Goal: Share content

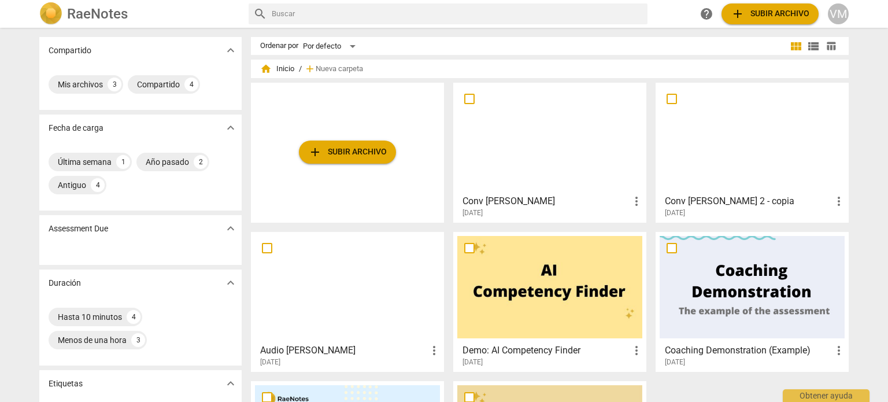
click at [535, 136] on div at bounding box center [549, 138] width 185 height 102
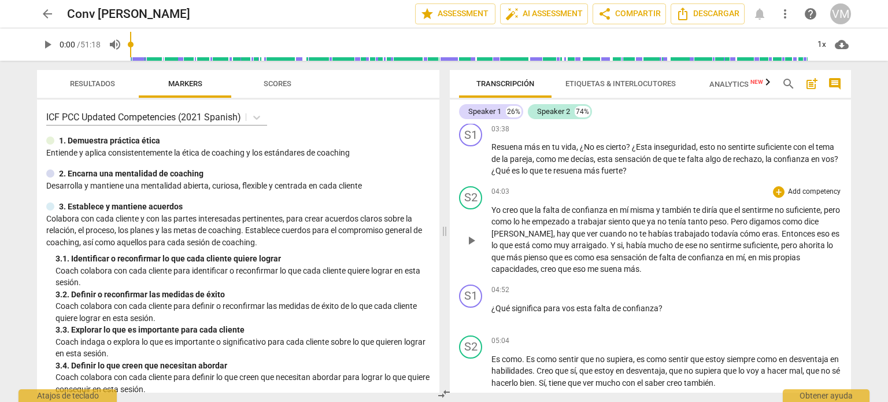
scroll to position [636, 0]
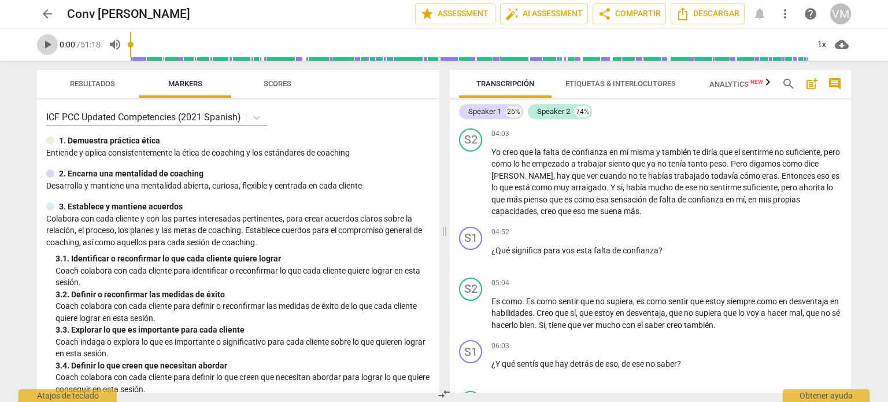
click at [51, 41] on span "play_arrow" at bounding box center [47, 45] width 14 height 14
type input "2"
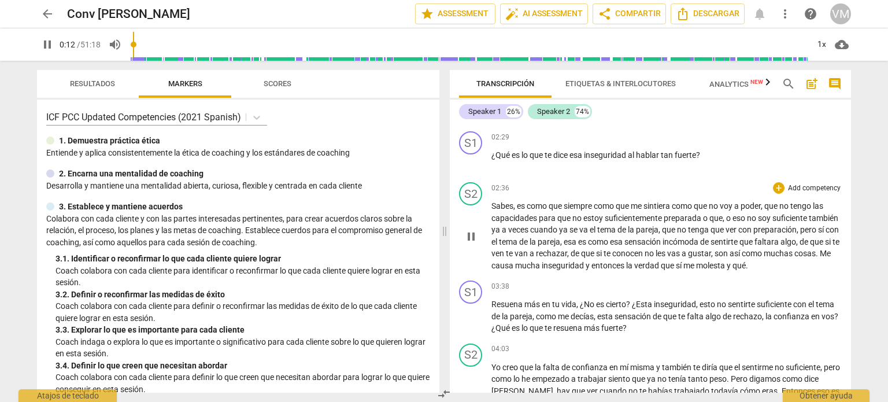
scroll to position [462, 0]
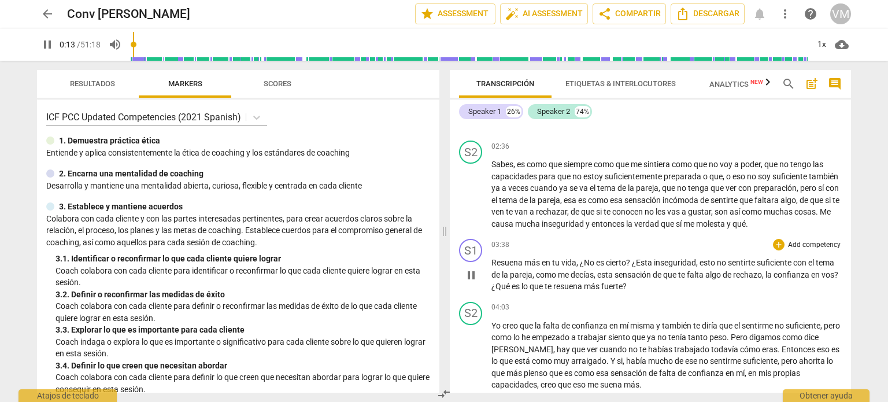
click at [493, 267] on span "Resuena" at bounding box center [507, 262] width 33 height 9
click at [490, 273] on div "play_arrow pause" at bounding box center [476, 275] width 29 height 27
click at [475, 282] on span "pause" at bounding box center [471, 275] width 14 height 14
click at [45, 41] on span "play_arrow" at bounding box center [47, 45] width 14 height 14
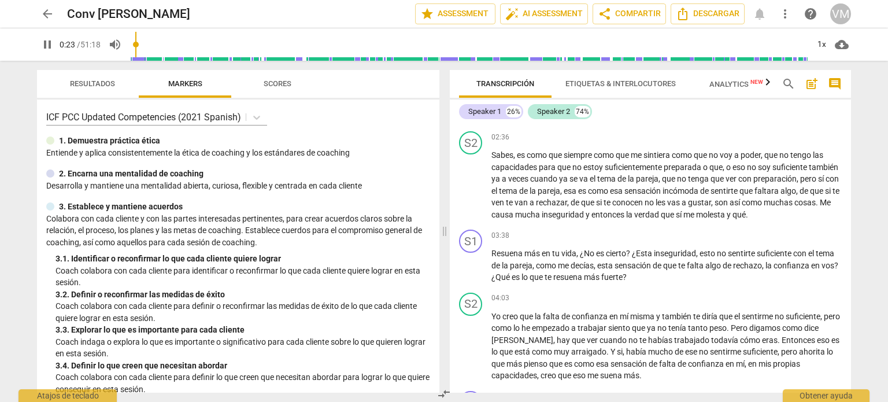
scroll to position [529, 0]
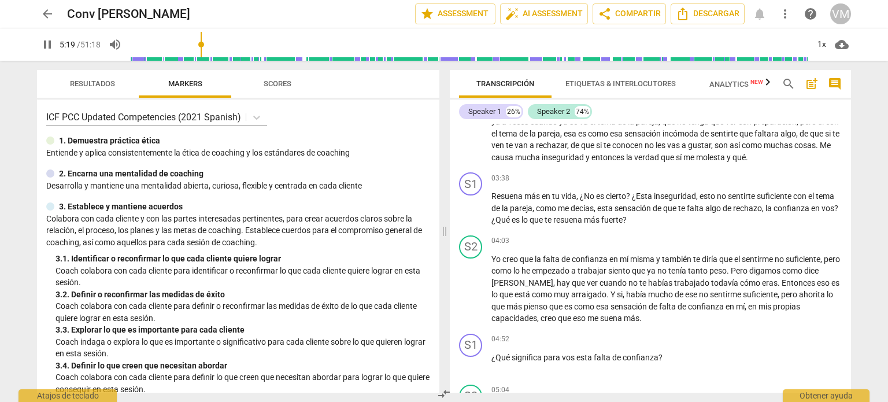
click at [202, 46] on input "range" at bounding box center [469, 44] width 678 height 37
drag, startPoint x: 202, startPoint y: 45, endPoint x: 177, endPoint y: 43, distance: 25.0
click at [177, 41] on input "range" at bounding box center [469, 44] width 678 height 37
drag, startPoint x: 46, startPoint y: 41, endPoint x: 108, endPoint y: 62, distance: 64.7
click at [46, 41] on span "pause" at bounding box center [47, 45] width 14 height 14
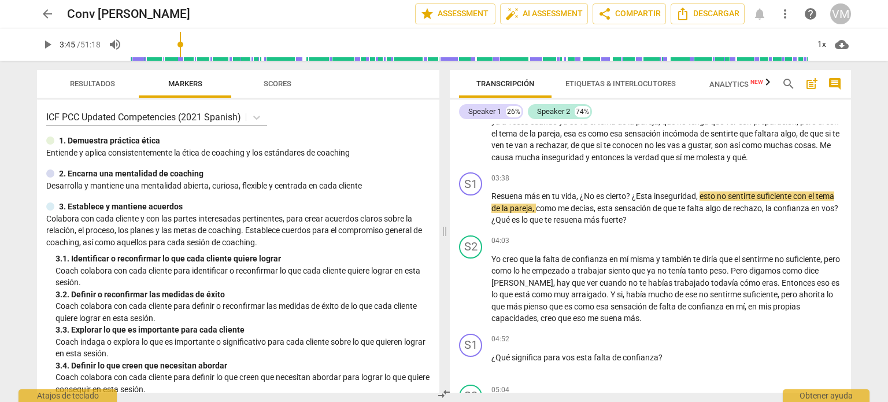
type input "225"
click at [727, 162] on span "molesta" at bounding box center [711, 157] width 31 height 9
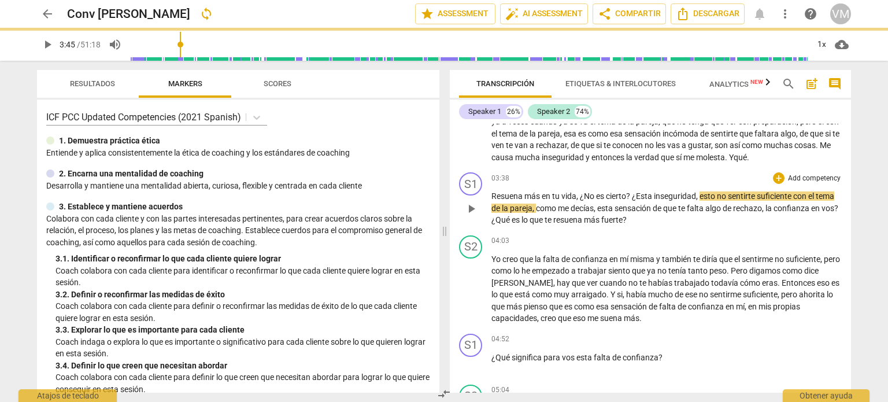
click at [488, 205] on div "play_arrow pause" at bounding box center [476, 208] width 29 height 27
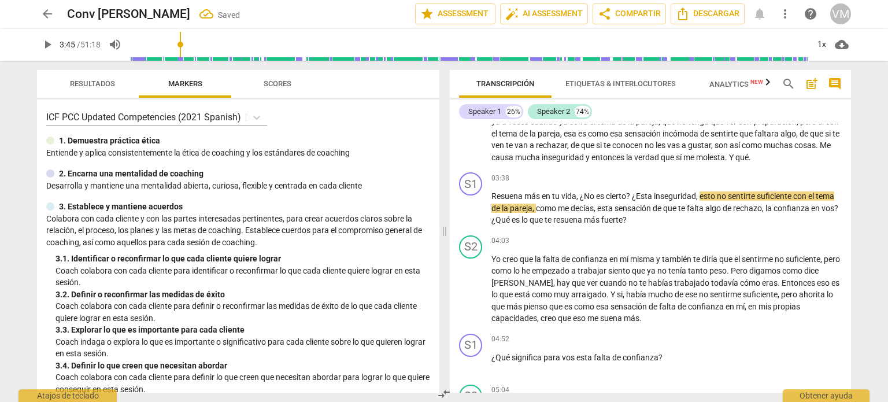
click at [492, 201] on span "Resuena" at bounding box center [507, 195] width 33 height 9
click at [751, 162] on span "." at bounding box center [749, 157] width 2 height 9
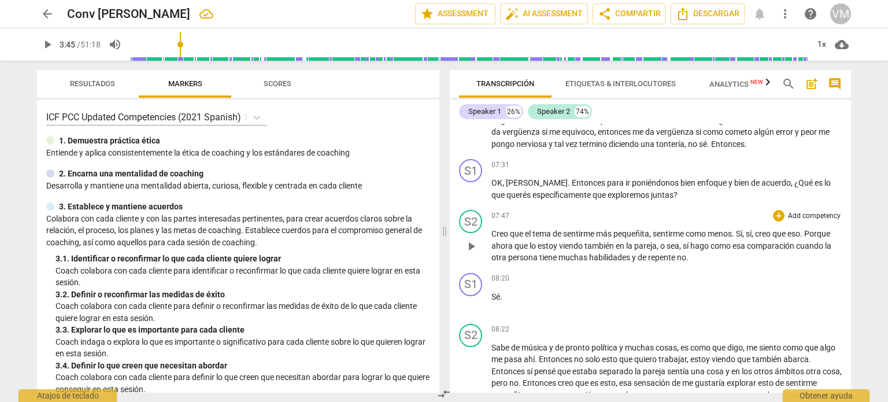
scroll to position [991, 0]
click at [225, 41] on input "range" at bounding box center [469, 44] width 678 height 37
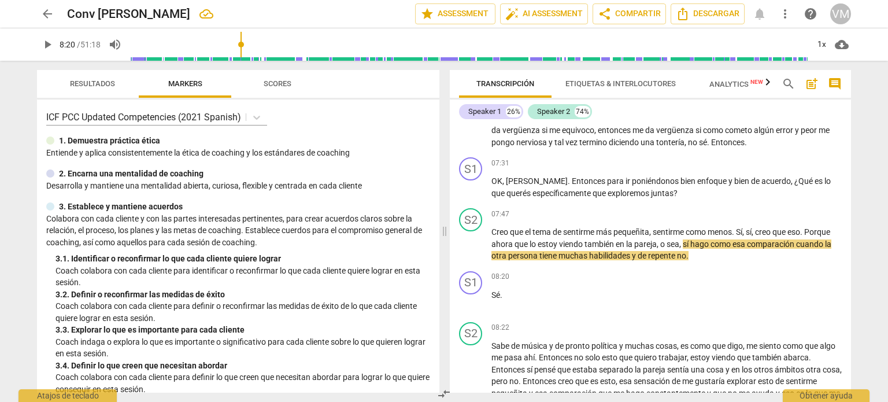
click at [242, 43] on input "range" at bounding box center [469, 44] width 678 height 37
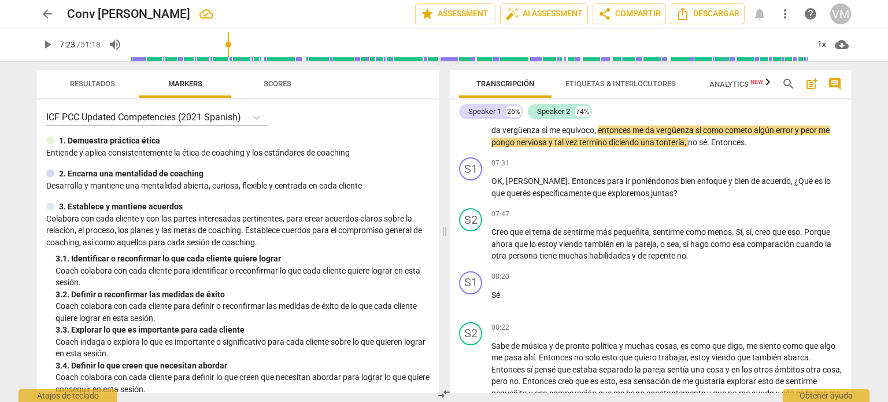
click at [230, 42] on input "range" at bounding box center [469, 44] width 678 height 37
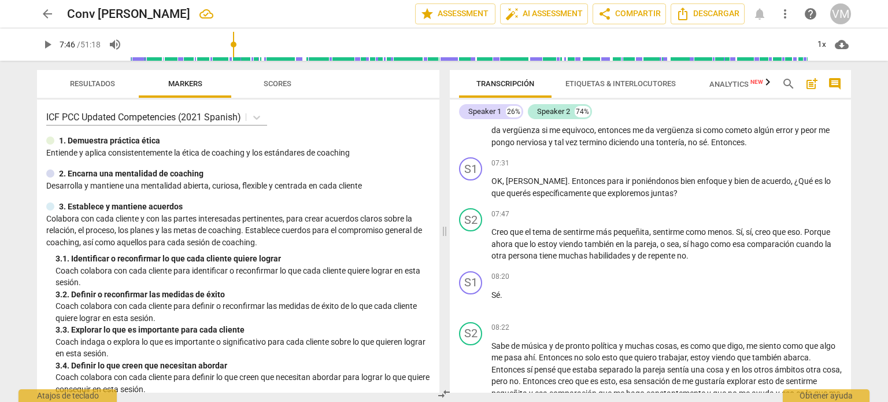
click at [235, 41] on input "range" at bounding box center [469, 44] width 678 height 37
click at [45, 43] on span "play_arrow" at bounding box center [47, 45] width 14 height 14
click at [683, 260] on span "no" at bounding box center [681, 255] width 9 height 9
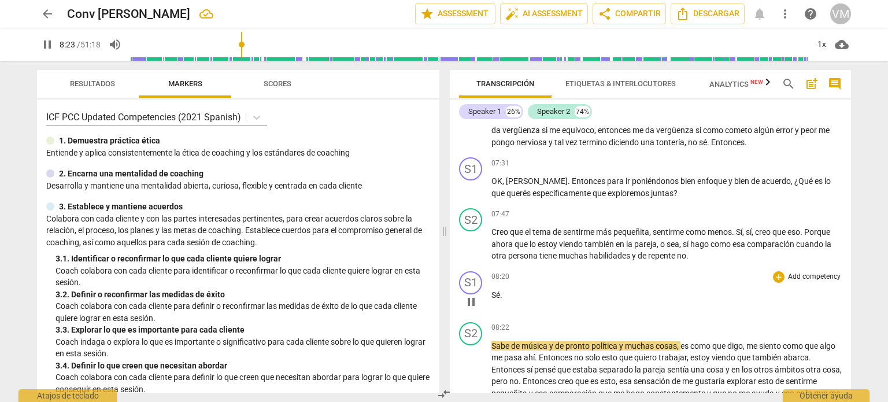
click at [505, 301] on p "Sé ." at bounding box center [666, 295] width 350 height 12
type input "505"
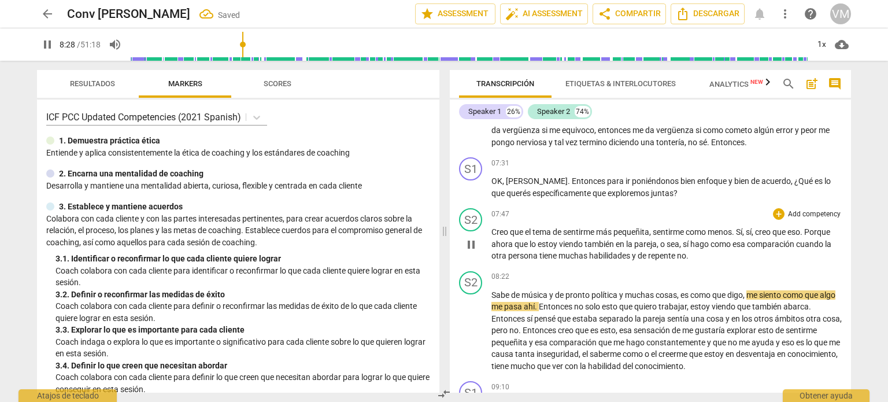
click at [693, 262] on p "Creo que el tema de sentirme más pequeñita , sentirme como menos . Sí , sí , cr…" at bounding box center [666, 244] width 350 height 36
type input "510"
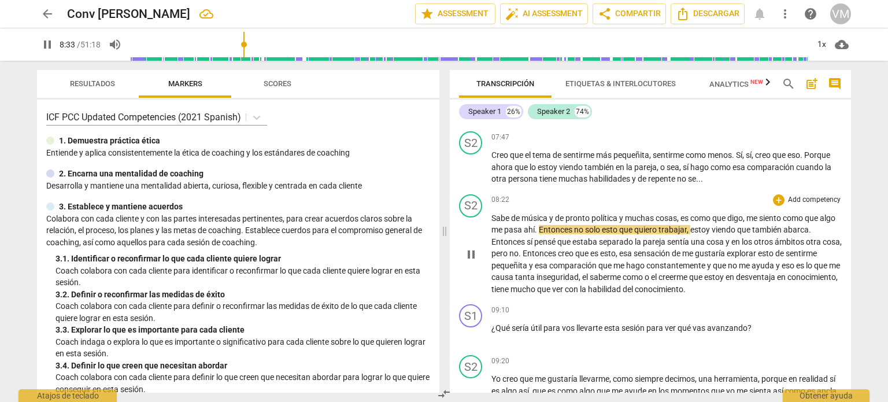
scroll to position [1107, 0]
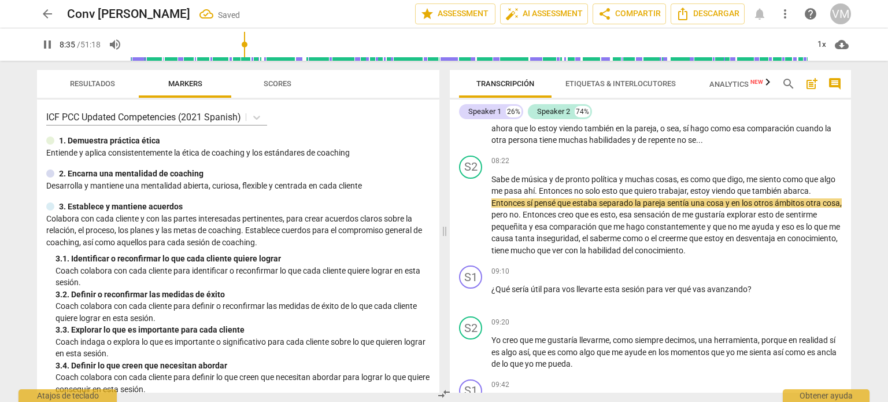
click at [45, 46] on span "pause" at bounding box center [47, 45] width 14 height 14
type input "516"
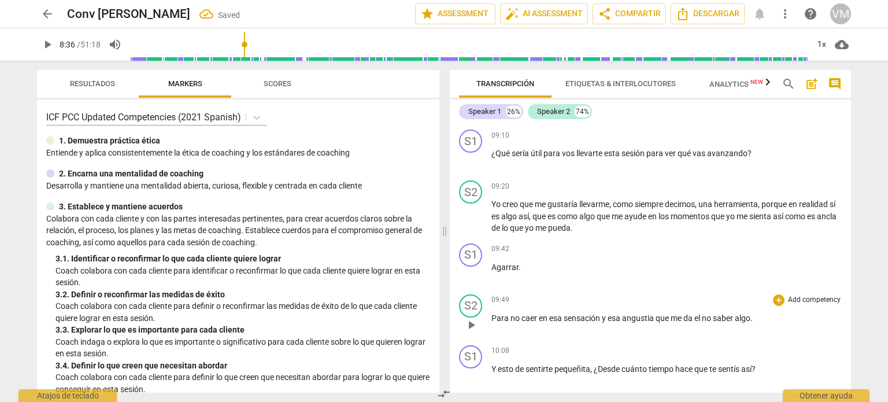
scroll to position [1280, 0]
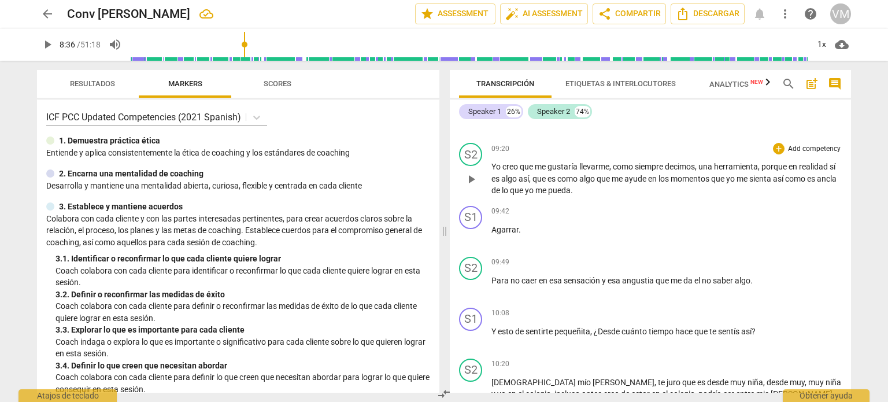
click at [608, 197] on p "Yo creo que me gustaría llevarme , como siempre decimos , una herramienta , por…" at bounding box center [666, 179] width 350 height 36
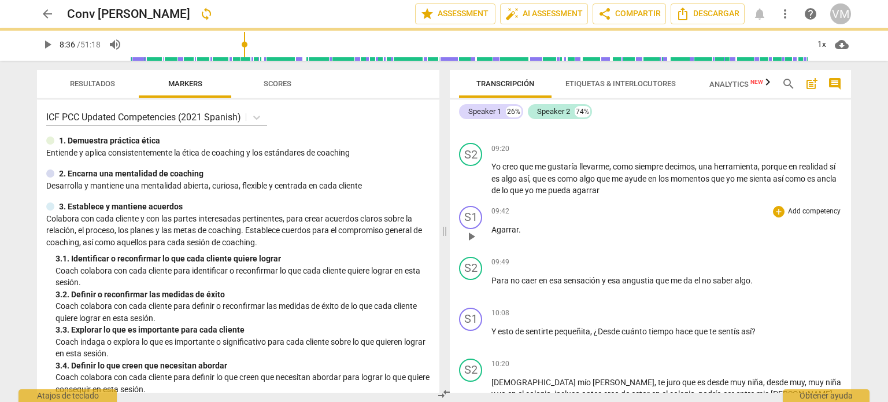
click at [533, 235] on p "Agarrar ." at bounding box center [666, 230] width 350 height 12
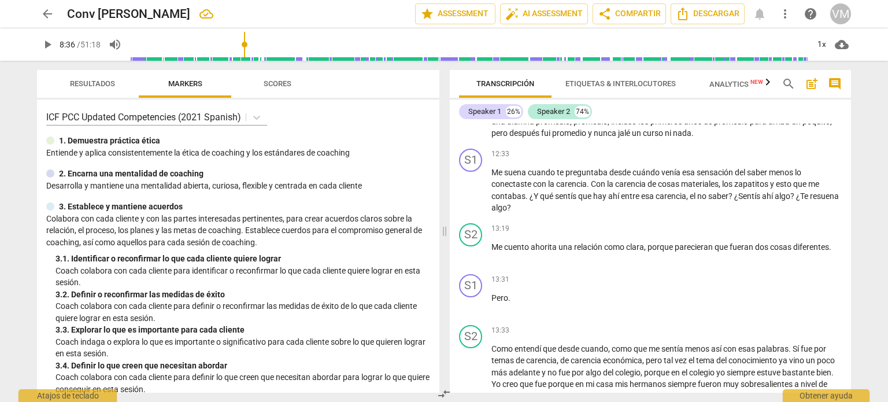
scroll to position [1685, 0]
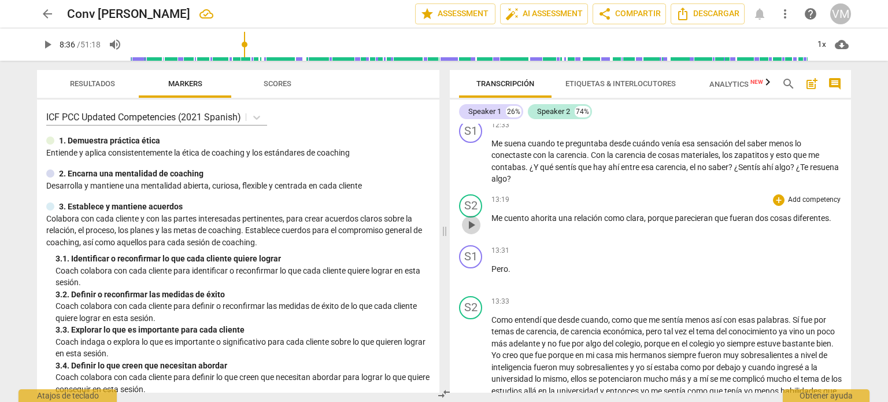
click at [473, 232] on span "play_arrow" at bounding box center [471, 225] width 14 height 14
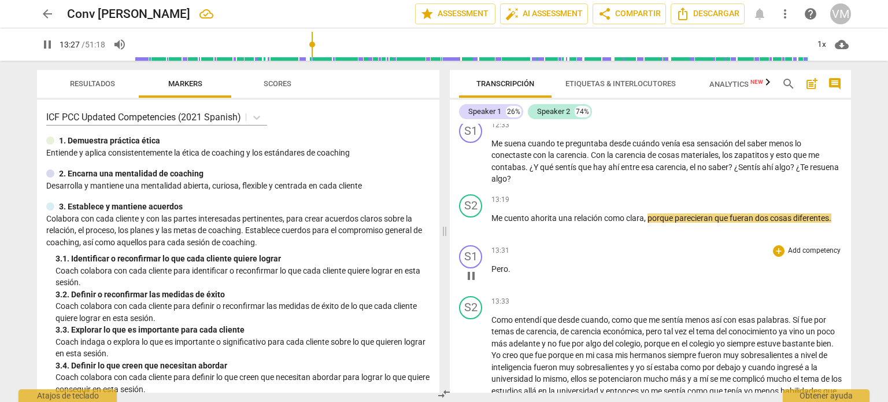
click at [491, 273] on span "Pero" at bounding box center [499, 268] width 17 height 9
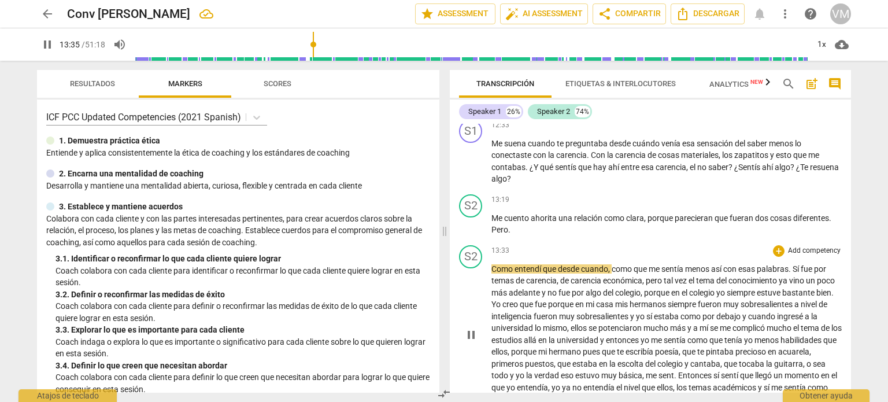
click at [490, 276] on div "S2 play_arrow pause 13:33 + Add competency keyboard_arrow_right Como entendí qu…" at bounding box center [650, 324] width 401 height 169
click at [492, 273] on span "Como" at bounding box center [502, 268] width 23 height 9
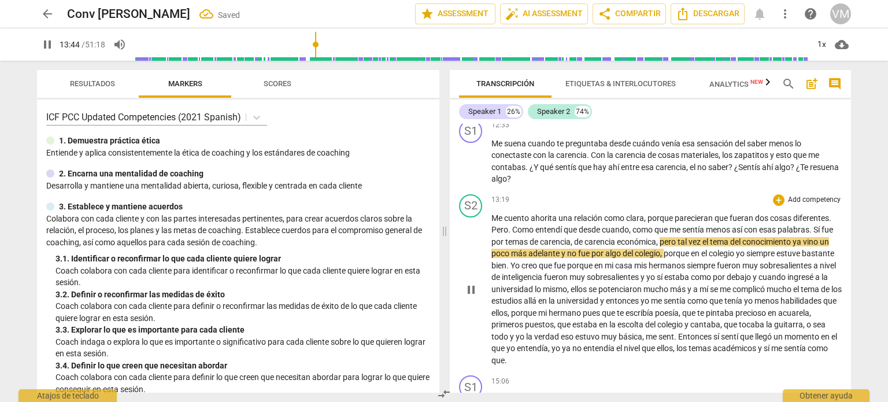
scroll to position [1800, 0]
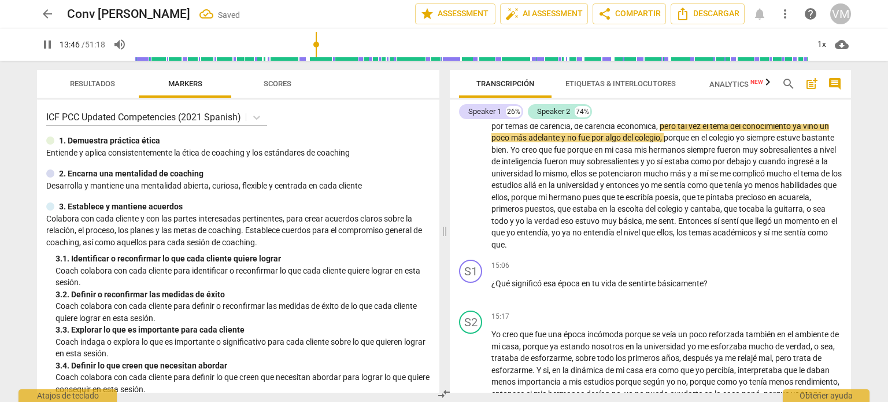
drag, startPoint x: 51, startPoint y: 41, endPoint x: 56, endPoint y: 48, distance: 8.7
click at [51, 41] on span "pause" at bounding box center [47, 45] width 14 height 14
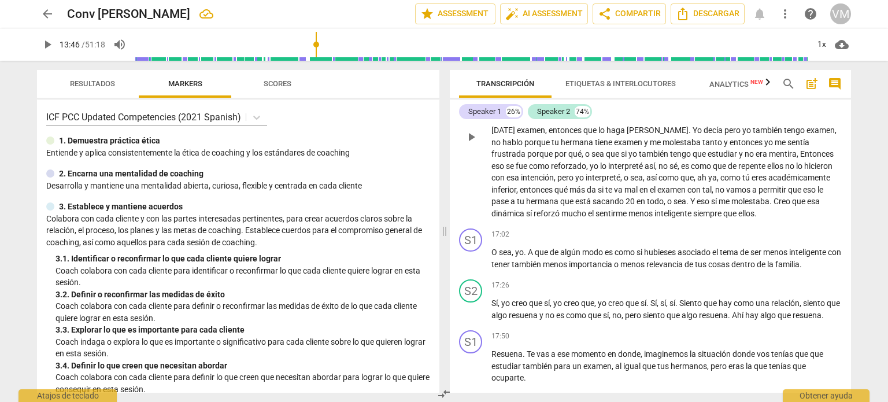
scroll to position [2089, 0]
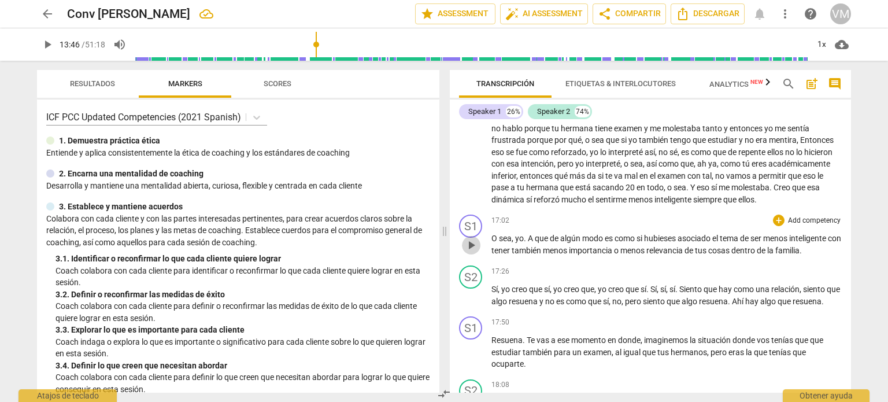
click at [469, 252] on span "play_arrow" at bounding box center [471, 245] width 14 height 14
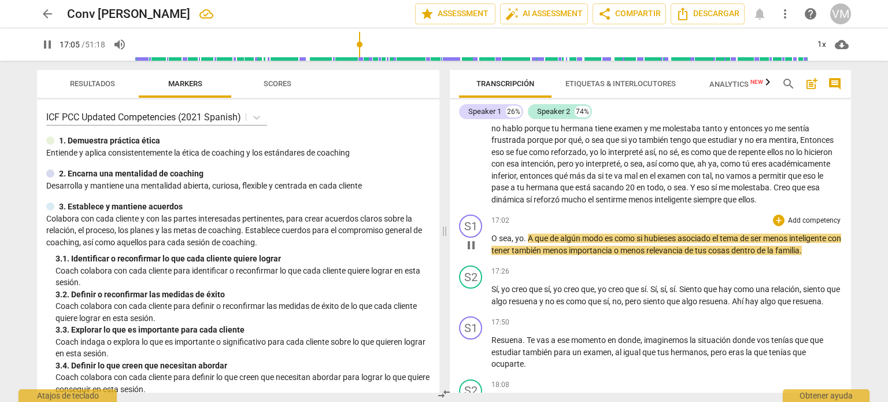
click at [471, 252] on span "pause" at bounding box center [471, 245] width 14 height 14
type input "1026"
click at [521, 243] on span "yo" at bounding box center [519, 238] width 9 height 9
click at [547, 243] on span "que" at bounding box center [550, 238] width 15 height 9
click at [543, 243] on span "A" at bounding box center [539, 238] width 7 height 9
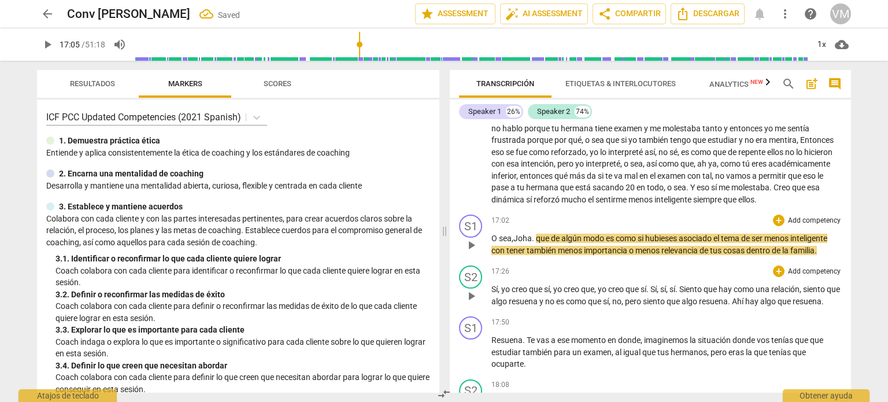
click at [559, 281] on div "S2 play_arrow pause 17:26 + Add competency keyboard_arrow_right Sí , yo creo qu…" at bounding box center [650, 286] width 401 height 51
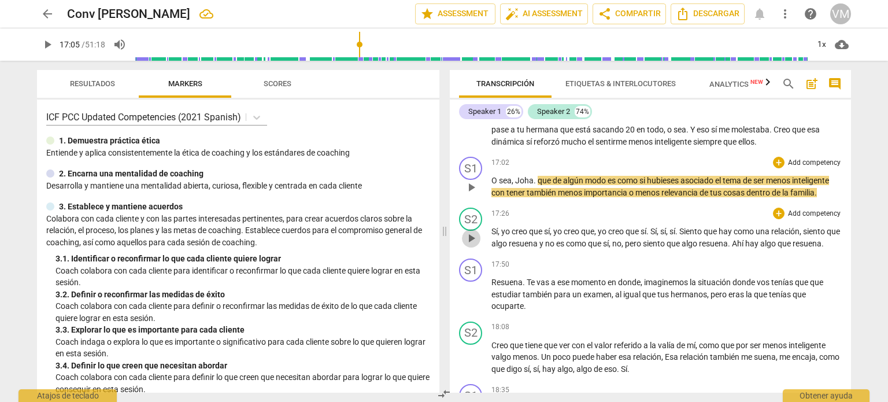
click at [469, 245] on span "play_arrow" at bounding box center [471, 238] width 14 height 14
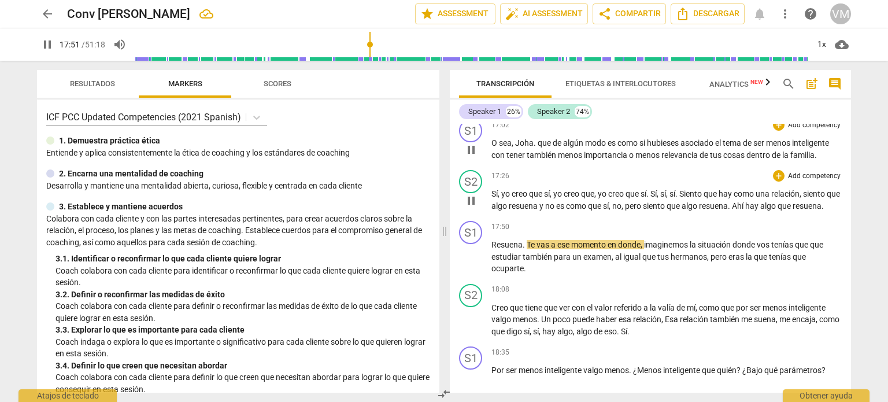
scroll to position [2205, 0]
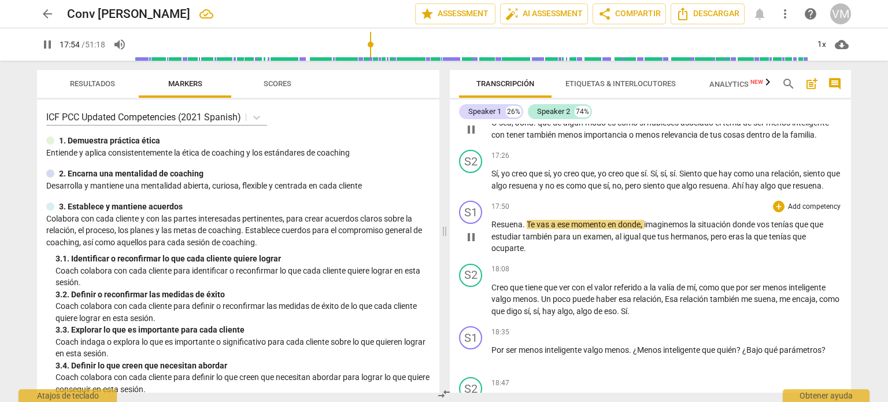
click at [491, 229] on span "Resuena" at bounding box center [506, 224] width 31 height 9
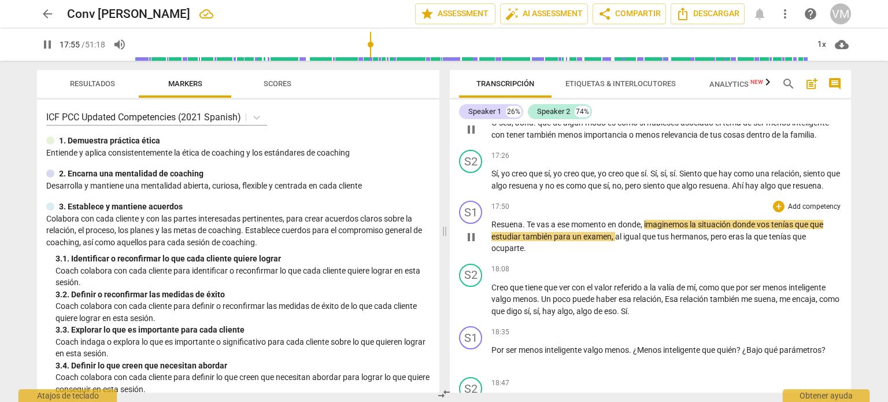
type input "1076"
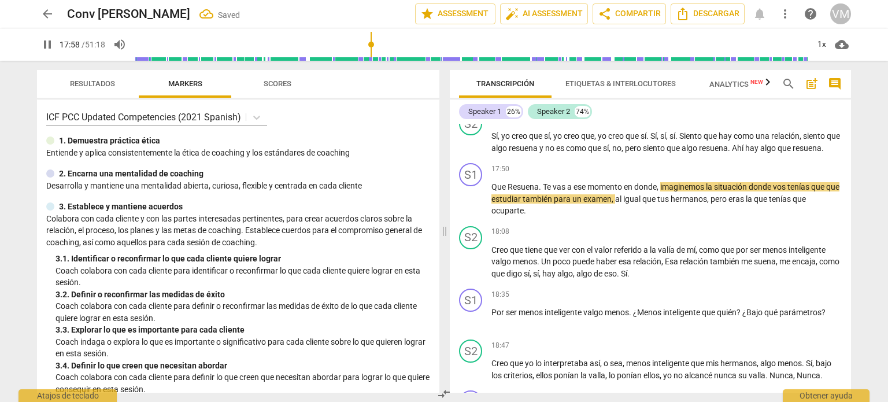
scroll to position [2263, 0]
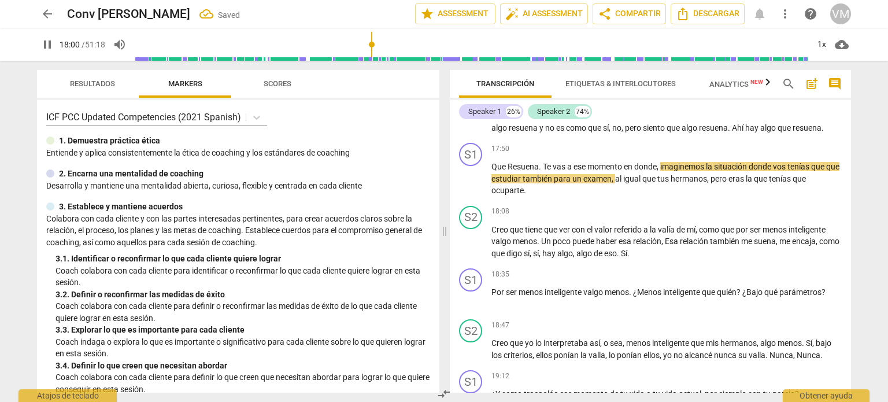
click at [43, 42] on span "pause" at bounding box center [47, 45] width 14 height 14
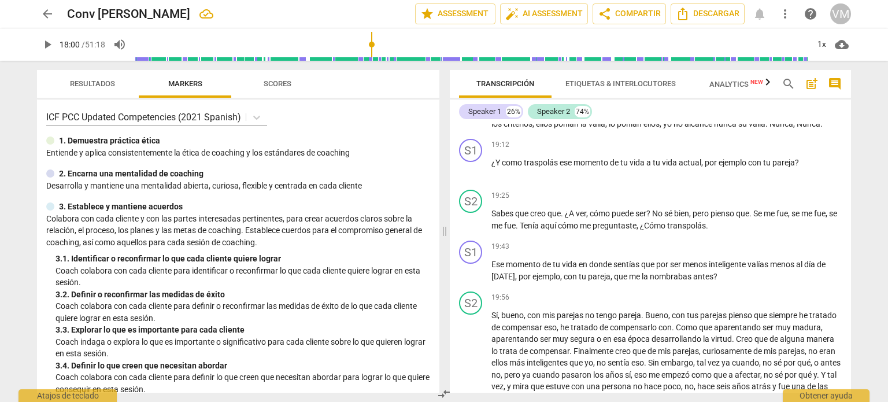
scroll to position [2552, 0]
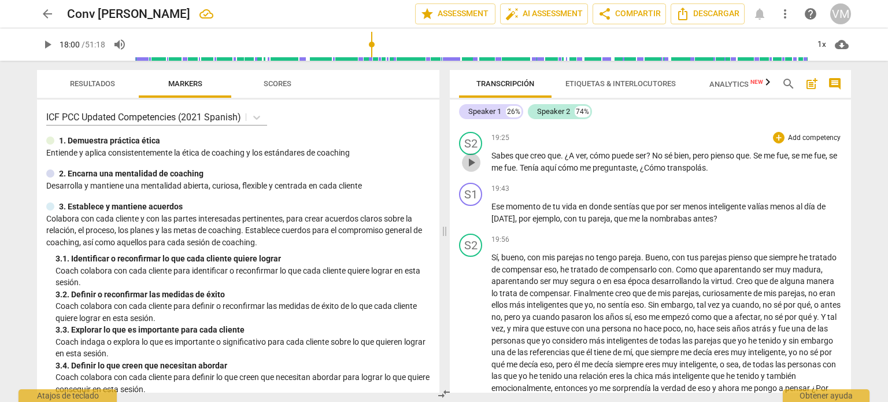
click at [472, 169] on span "play_arrow" at bounding box center [471, 162] width 14 height 14
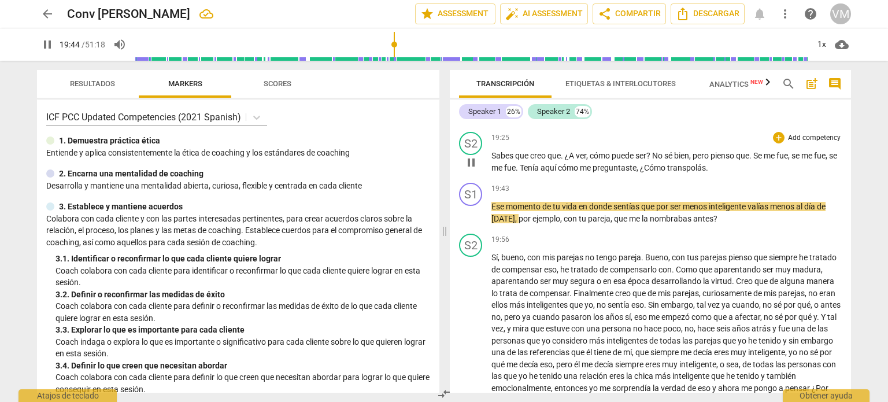
click at [652, 172] on span "¿Cómo" at bounding box center [653, 167] width 27 height 9
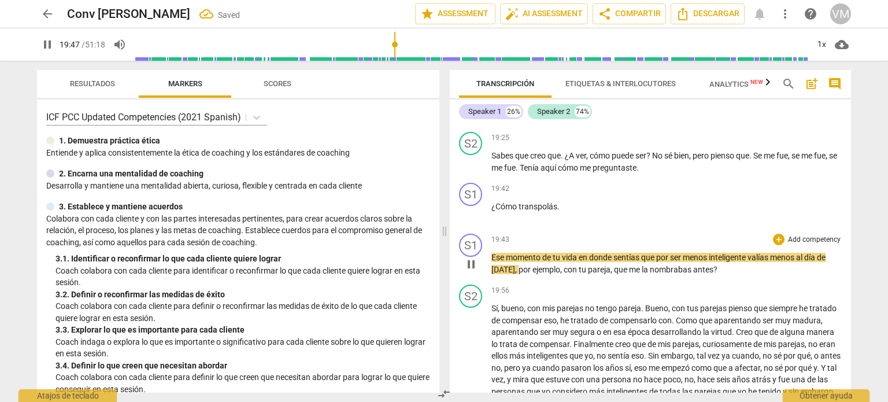
click at [491, 262] on span "Ese" at bounding box center [498, 257] width 14 height 9
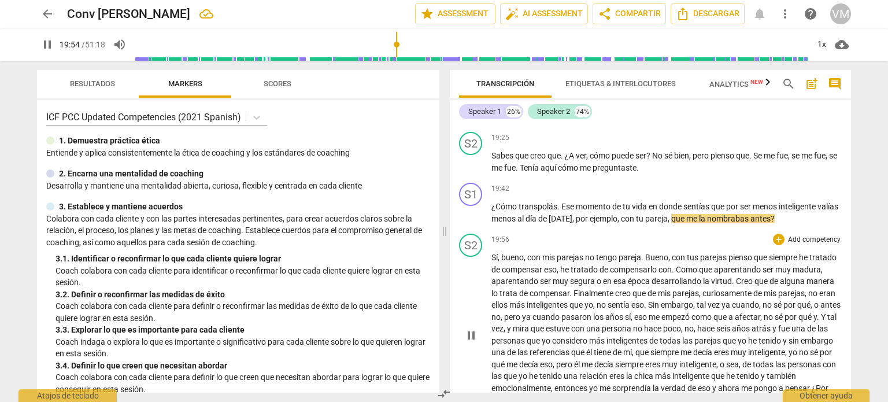
scroll to position [2667, 0]
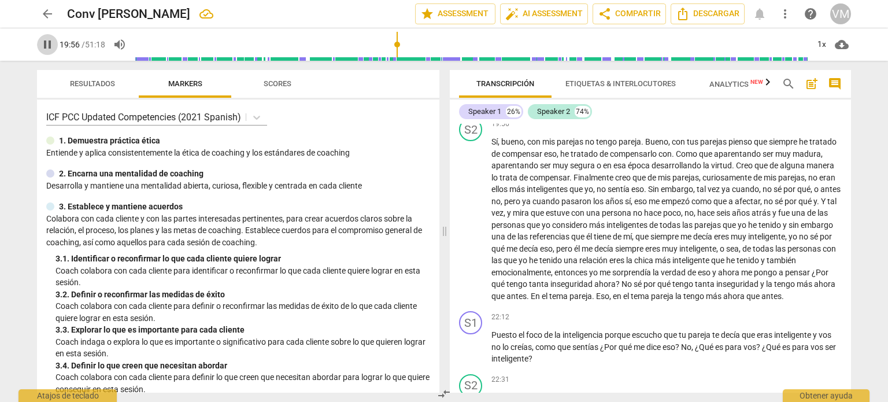
drag, startPoint x: 46, startPoint y: 39, endPoint x: 69, endPoint y: 64, distance: 34.4
click at [46, 39] on span "pause" at bounding box center [47, 45] width 14 height 14
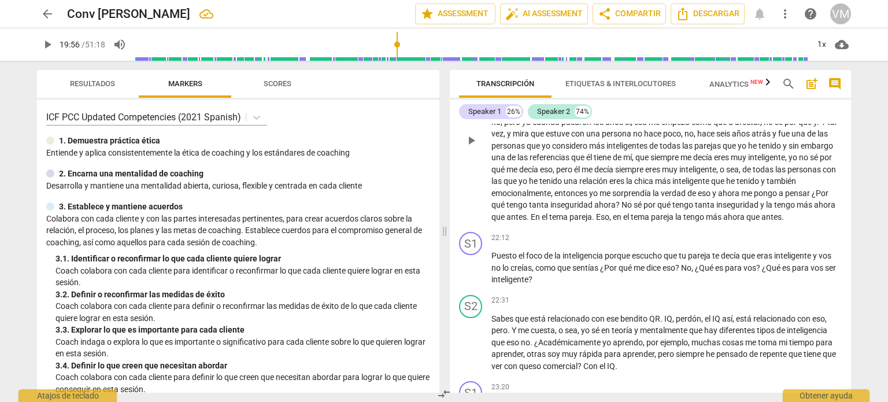
scroll to position [2783, 0]
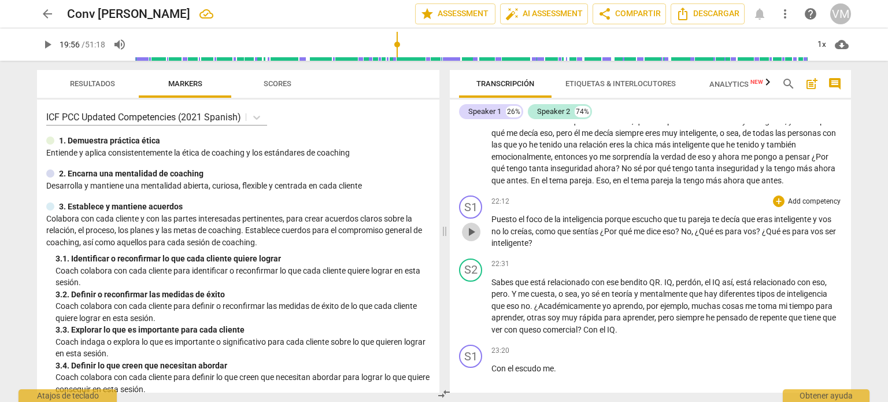
click at [469, 239] on span "play_arrow" at bounding box center [471, 232] width 14 height 14
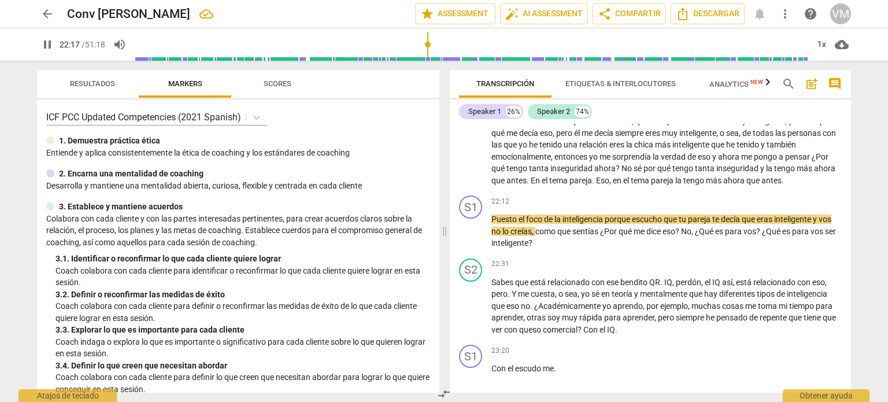
click at [542, 185] on span "En" at bounding box center [536, 180] width 11 height 9
click at [469, 111] on span "pause" at bounding box center [471, 104] width 14 height 14
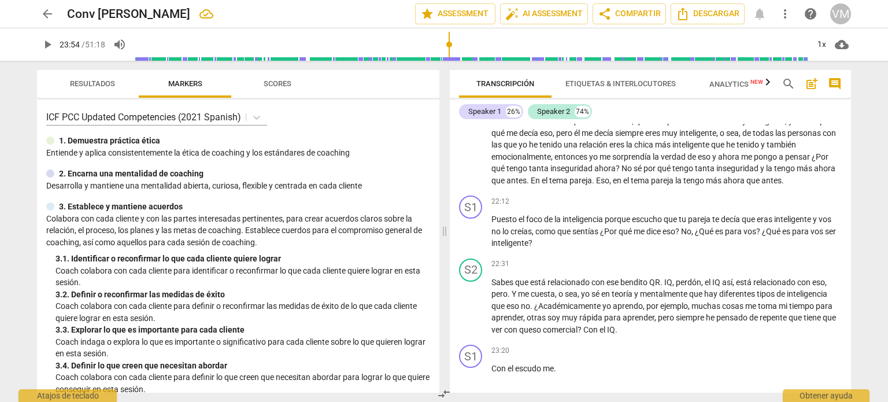
scroll to position [3177, 0]
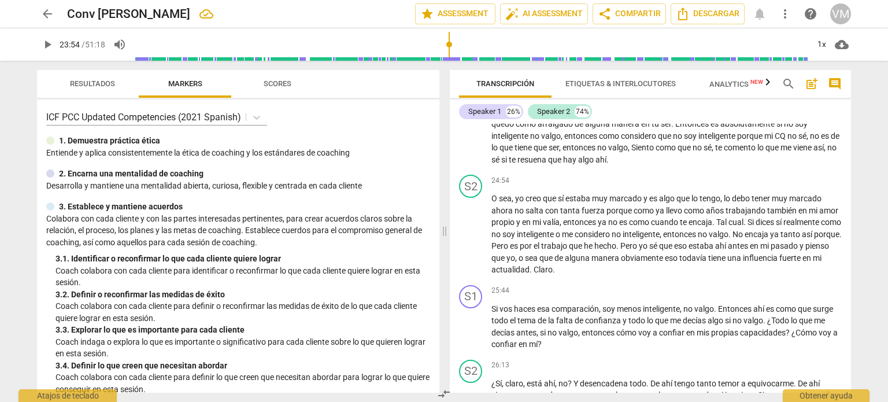
click at [449, 39] on input "range" at bounding box center [471, 44] width 673 height 37
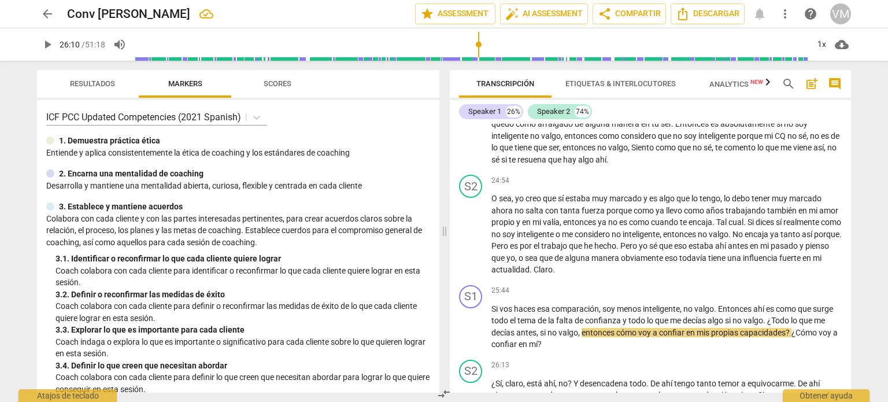
scroll to position [3471, 0]
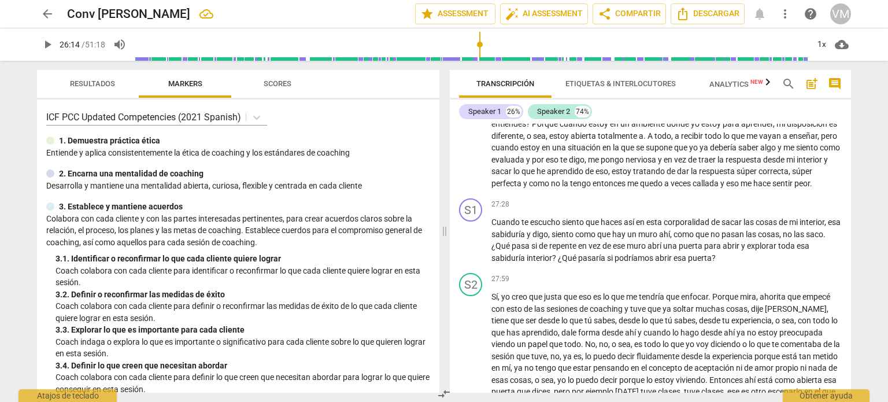
drag, startPoint x: 449, startPoint y: 39, endPoint x: 480, endPoint y: 94, distance: 63.2
click at [481, 63] on input "range" at bounding box center [471, 44] width 673 height 37
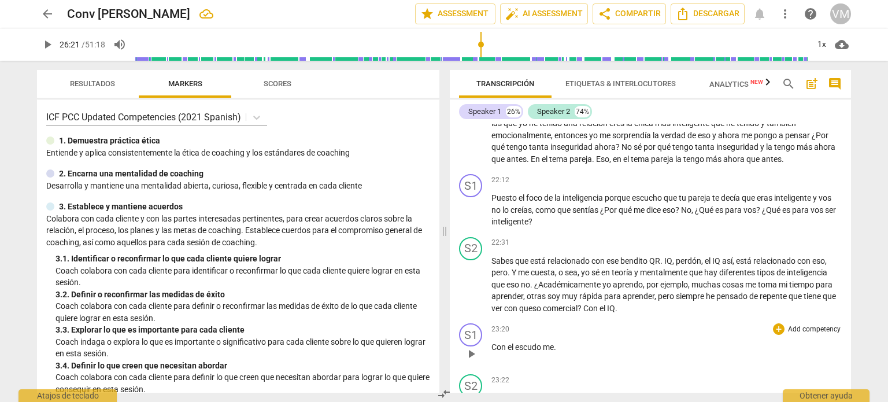
scroll to position [2778, 0]
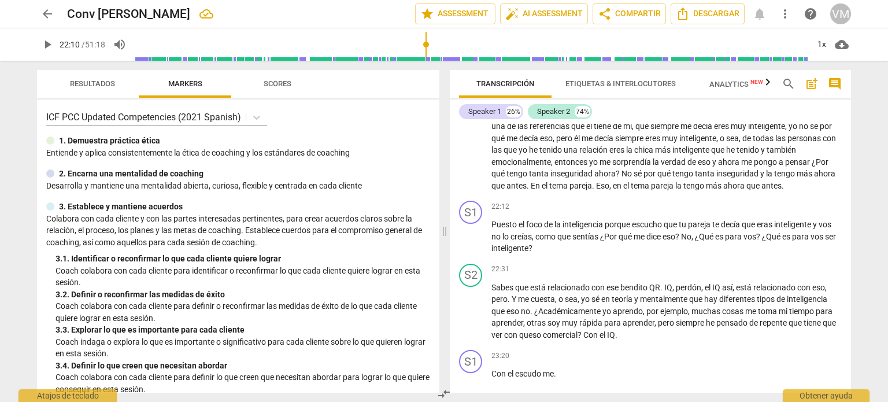
drag, startPoint x: 481, startPoint y: 43, endPoint x: 428, endPoint y: 46, distance: 53.3
click at [428, 45] on input "range" at bounding box center [471, 44] width 673 height 37
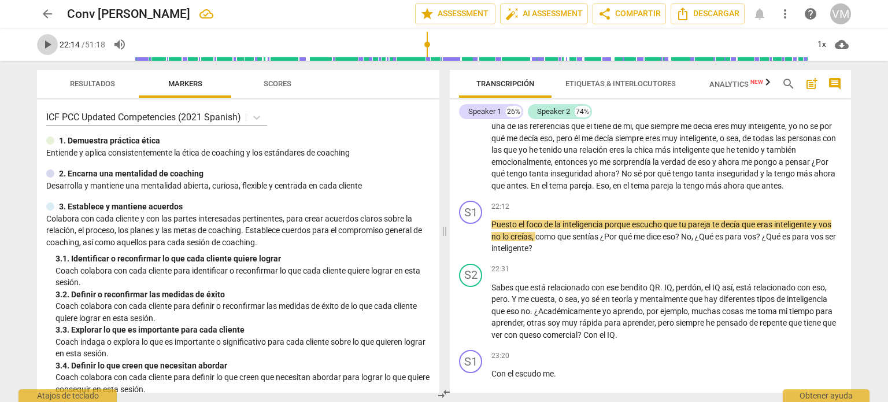
click at [44, 46] on span "play_arrow" at bounding box center [47, 45] width 14 height 14
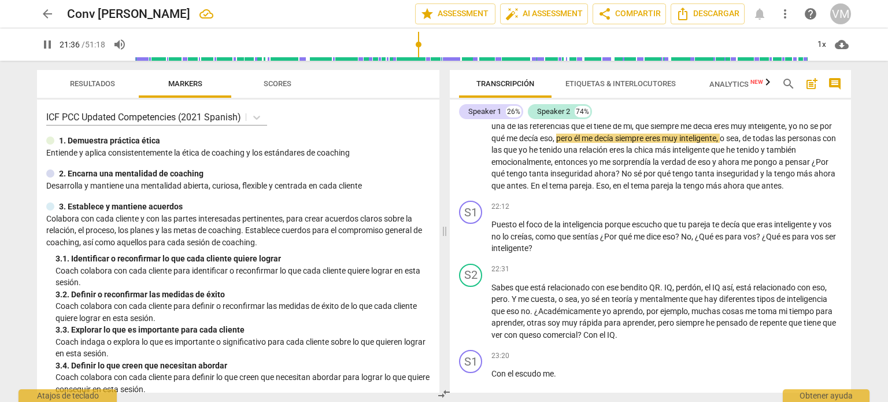
drag, startPoint x: 427, startPoint y: 42, endPoint x: 419, endPoint y: 42, distance: 8.1
click at [419, 42] on input "range" at bounding box center [471, 44] width 673 height 37
click at [425, 41] on input "range" at bounding box center [471, 44] width 673 height 37
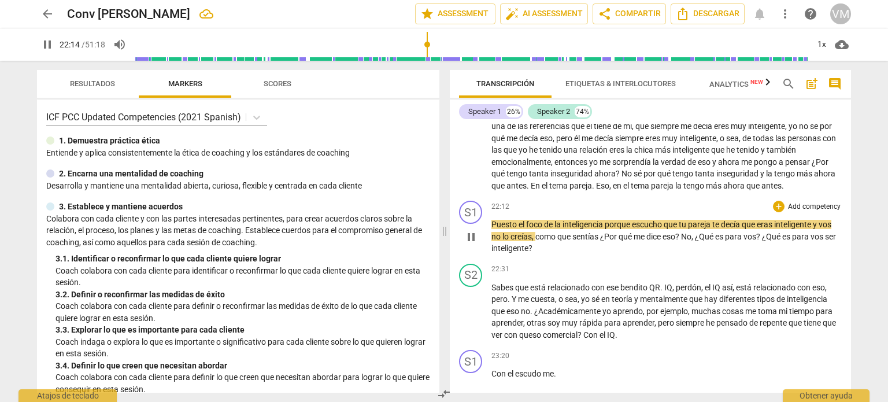
click at [492, 229] on span "Puesto" at bounding box center [504, 224] width 27 height 9
type input "1336"
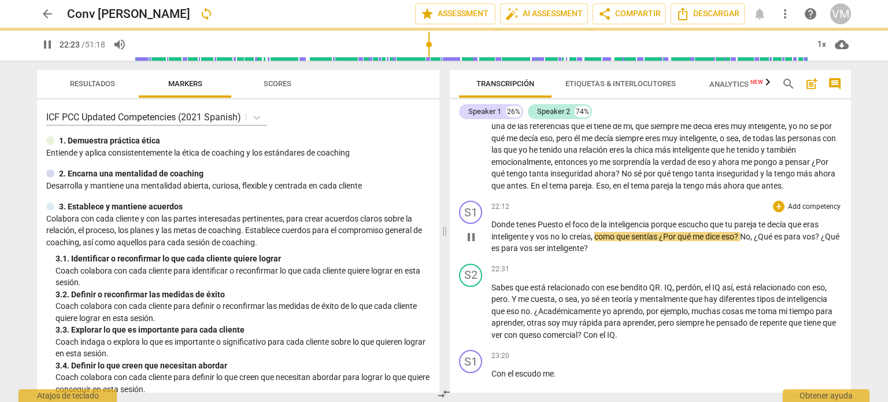
click at [540, 229] on span "Donde tenes Puesto" at bounding box center [527, 224] width 73 height 9
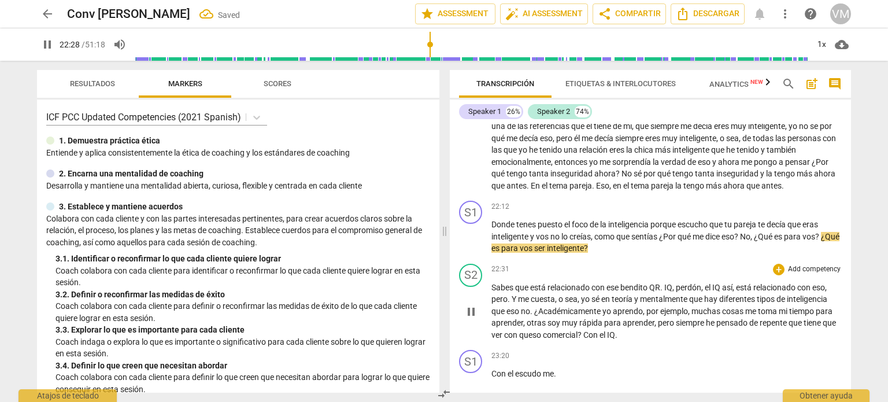
scroll to position [2836, 0]
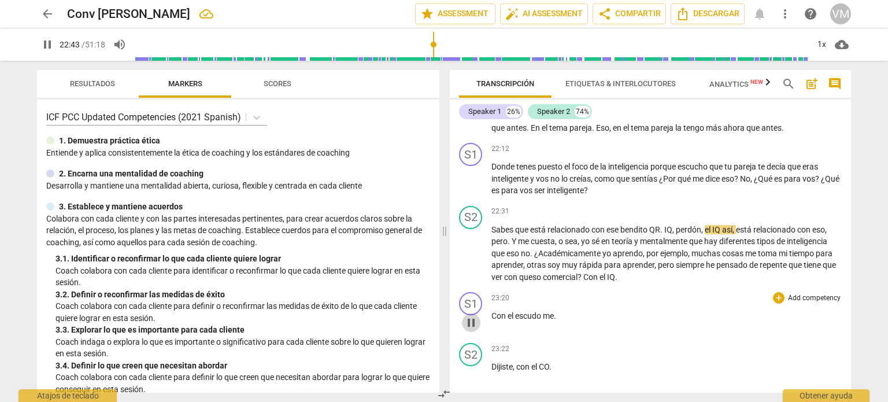
click at [472, 329] on span "pause" at bounding box center [471, 323] width 14 height 14
click at [468, 329] on span "play_arrow" at bounding box center [471, 323] width 14 height 14
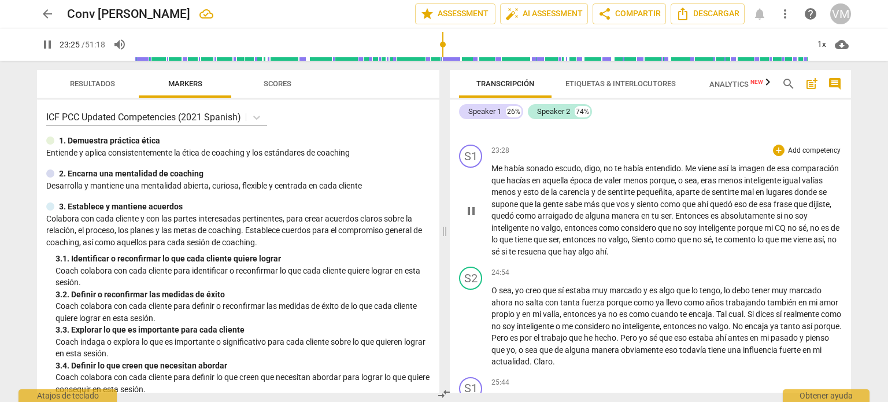
scroll to position [3056, 0]
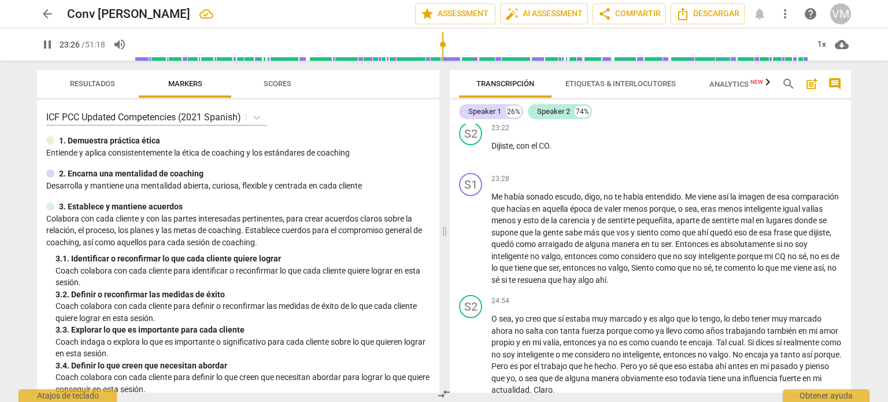
click at [560, 101] on p "Con el escudo me ." at bounding box center [666, 95] width 350 height 12
type input "1407"
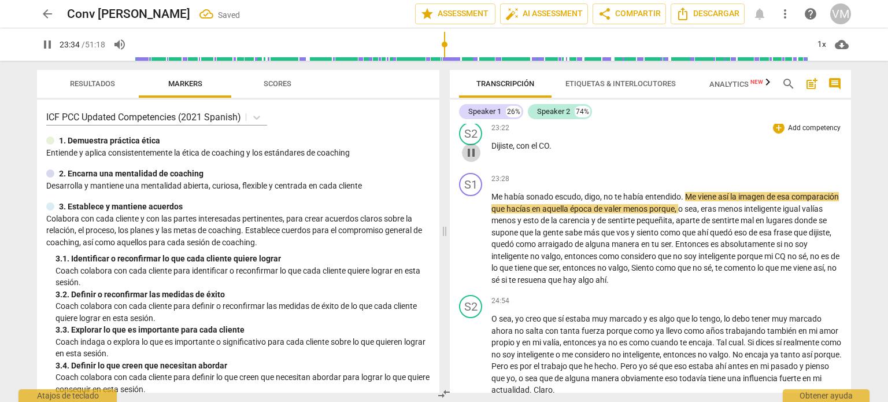
click at [470, 160] on span "pause" at bounding box center [471, 153] width 14 height 14
type input "1415"
click at [516, 150] on span "," at bounding box center [514, 145] width 3 height 9
click at [472, 160] on span "play_arrow" at bounding box center [471, 153] width 14 height 14
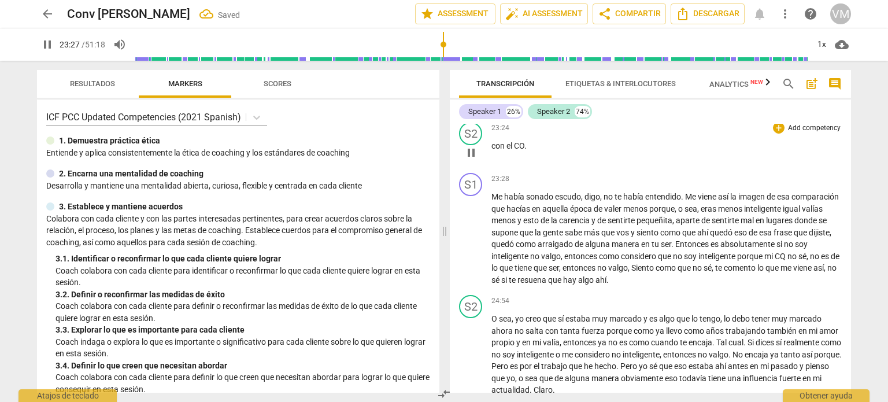
click at [527, 152] on p "con el CO ." at bounding box center [666, 146] width 350 height 12
type input "1408"
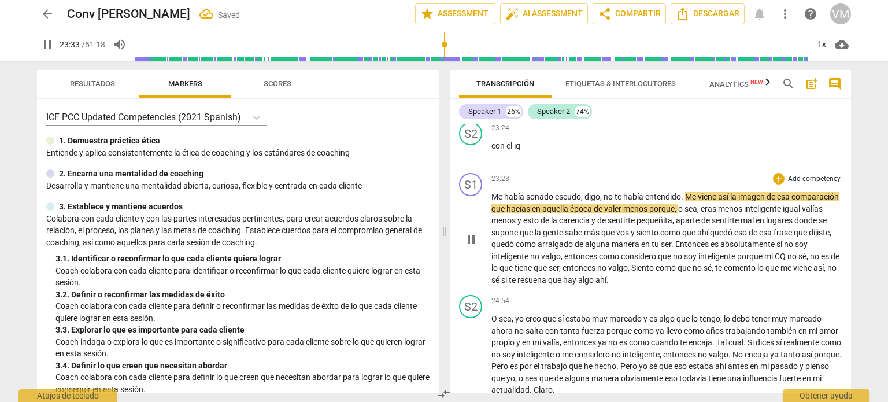
click at [491, 201] on span "Me" at bounding box center [497, 196] width 13 height 9
type input "1414"
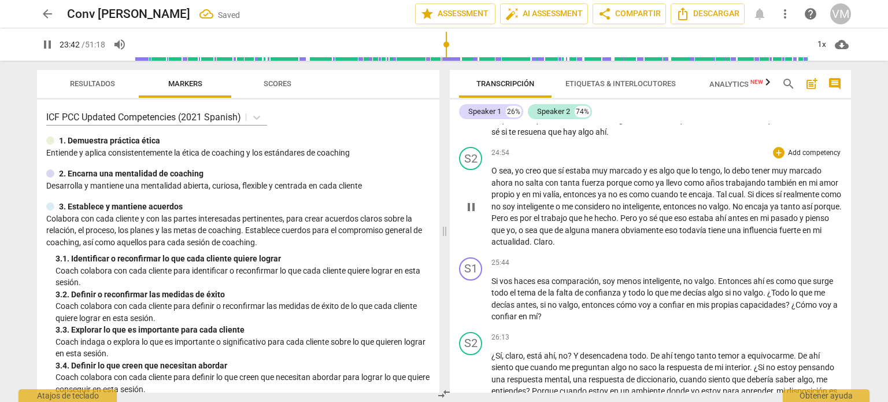
scroll to position [3288, 0]
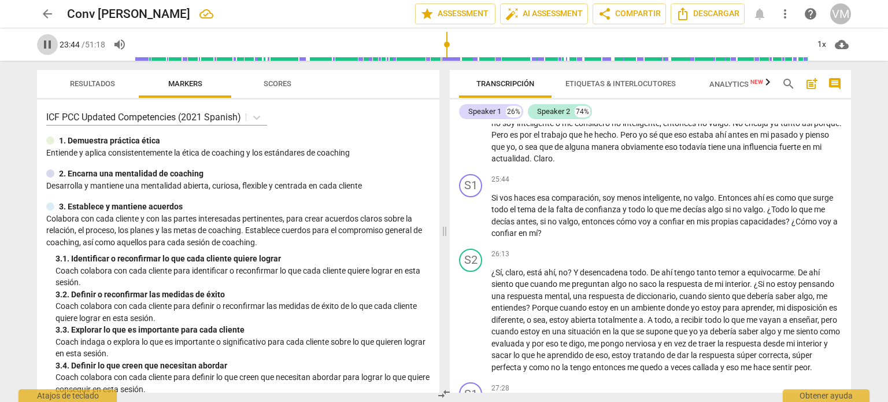
click at [50, 43] on span "pause" at bounding box center [47, 45] width 14 height 14
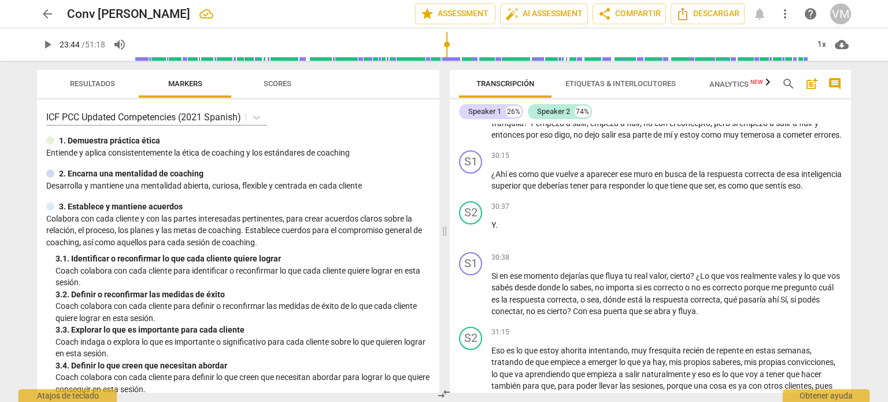
scroll to position [3865, 0]
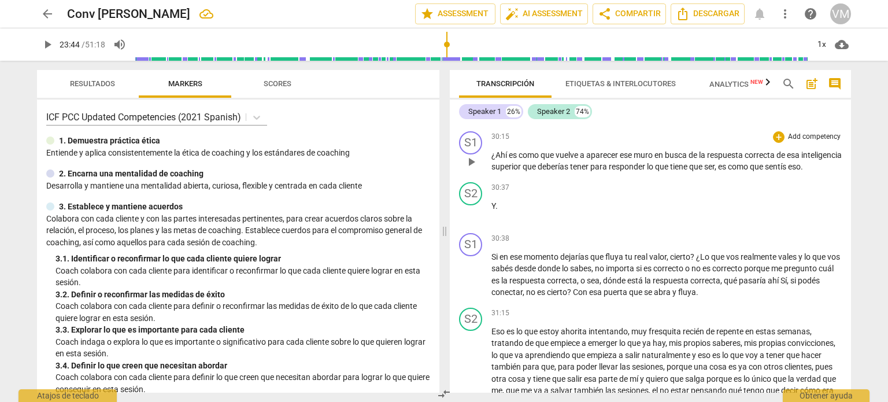
click at [470, 169] on span "play_arrow" at bounding box center [471, 162] width 14 height 14
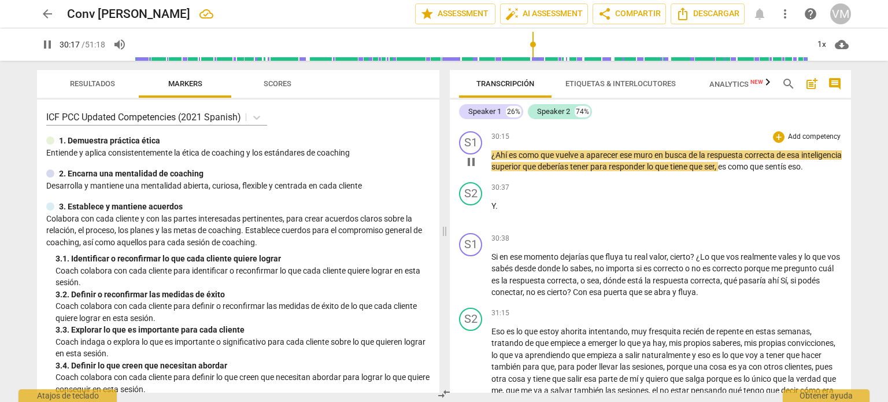
click at [750, 171] on span "como" at bounding box center [739, 166] width 22 height 9
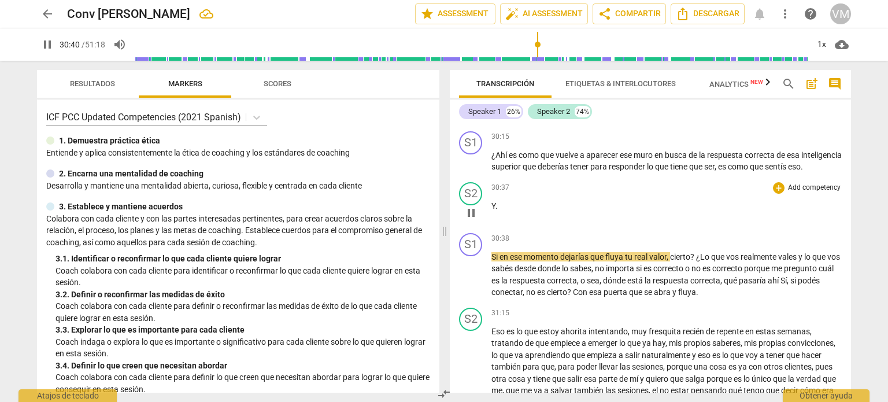
click at [501, 212] on p "Y ." at bounding box center [666, 206] width 350 height 12
click at [490, 303] on div "S1 play_arrow pause 30:38 + Add competency keyboard_arrow_right Si en ese momen…" at bounding box center [650, 265] width 401 height 75
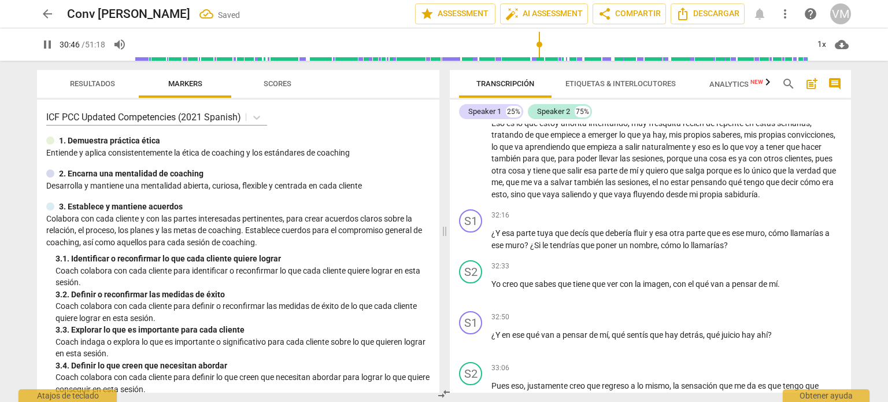
scroll to position [4039, 0]
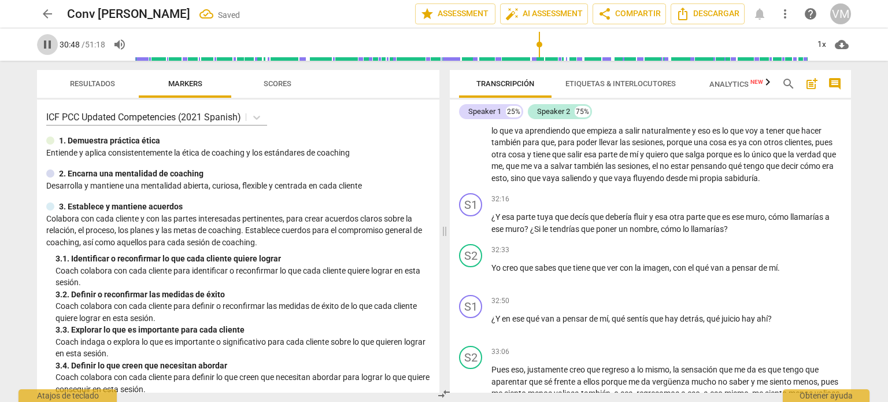
click at [49, 43] on span "pause" at bounding box center [47, 45] width 14 height 14
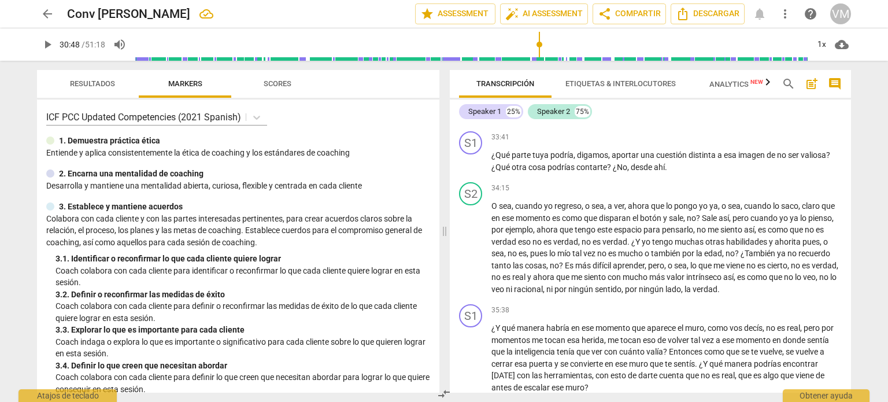
scroll to position [4386, 0]
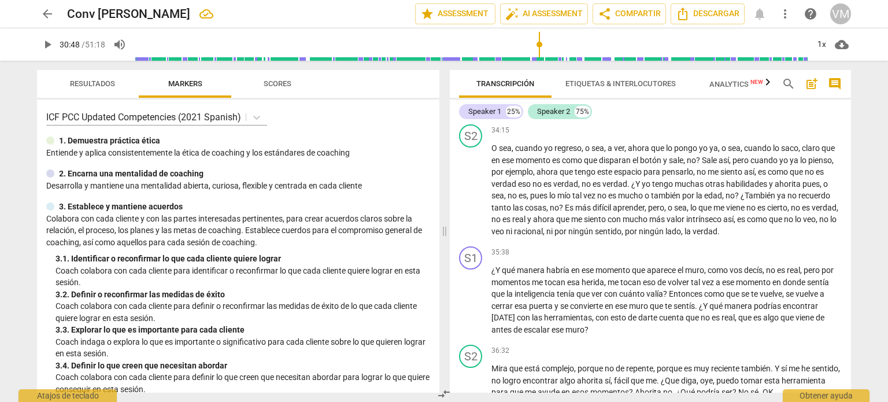
click at [469, 111] on span "play_arrow" at bounding box center [471, 104] width 14 height 14
click at [577, 114] on span "contarte" at bounding box center [591, 109] width 31 height 9
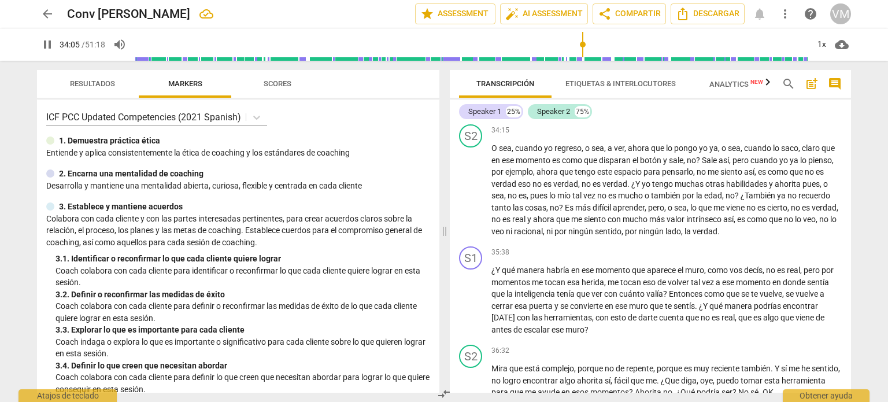
click at [669, 115] on p "¿Qué parte tuya podría , digamos , aportar una cuestión distinta a esa imagen d…" at bounding box center [666, 103] width 350 height 24
type input "2048"
click at [464, 198] on span "pause" at bounding box center [471, 191] width 14 height 14
click at [471, 198] on span "play_arrow" at bounding box center [471, 191] width 14 height 14
click at [472, 198] on span "pause" at bounding box center [471, 191] width 14 height 14
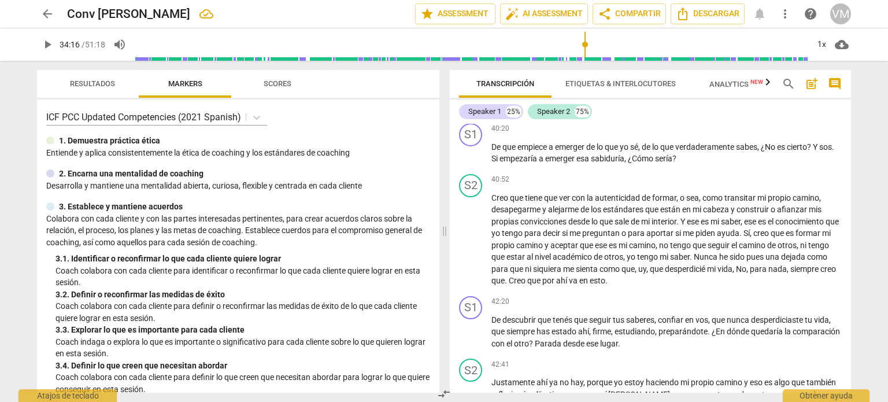
scroll to position [5137, 0]
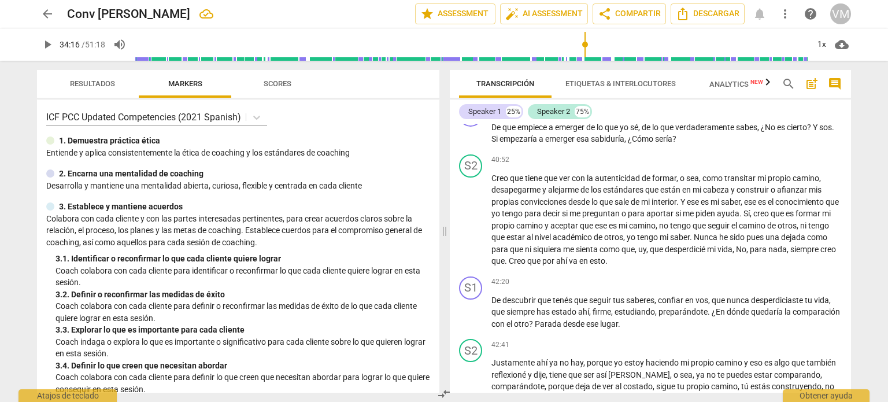
click at [467, 90] on span "play_arrow" at bounding box center [471, 83] width 14 height 14
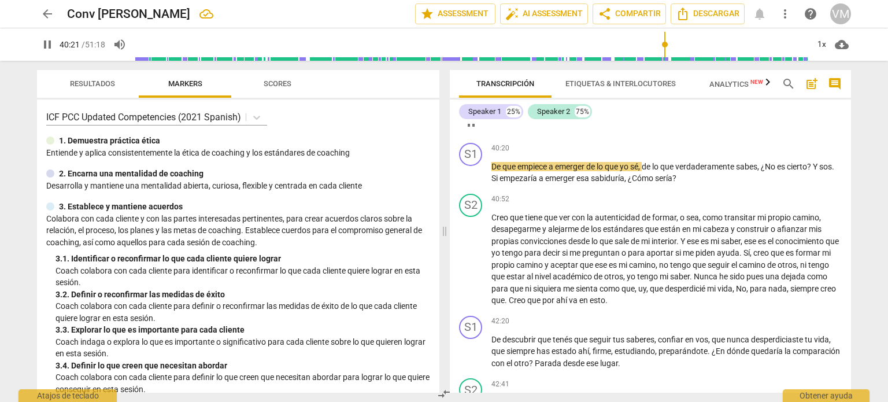
scroll to position [5079, 0]
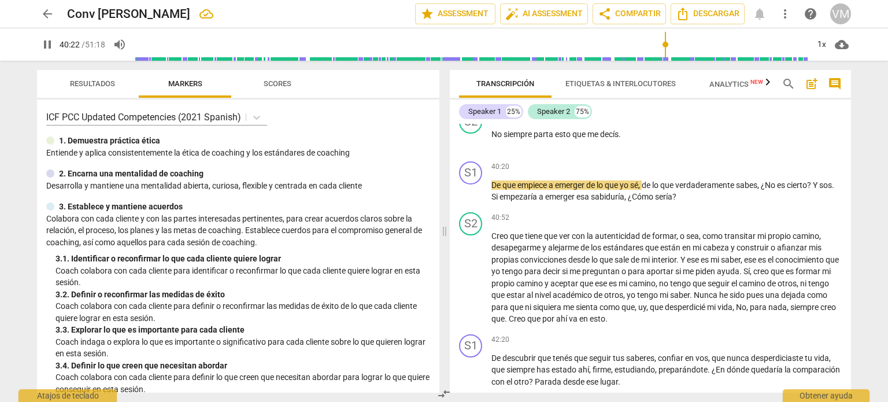
click at [474, 97] on span "pause" at bounding box center [471, 90] width 14 height 14
click at [470, 97] on span "play_arrow" at bounding box center [471, 90] width 14 height 14
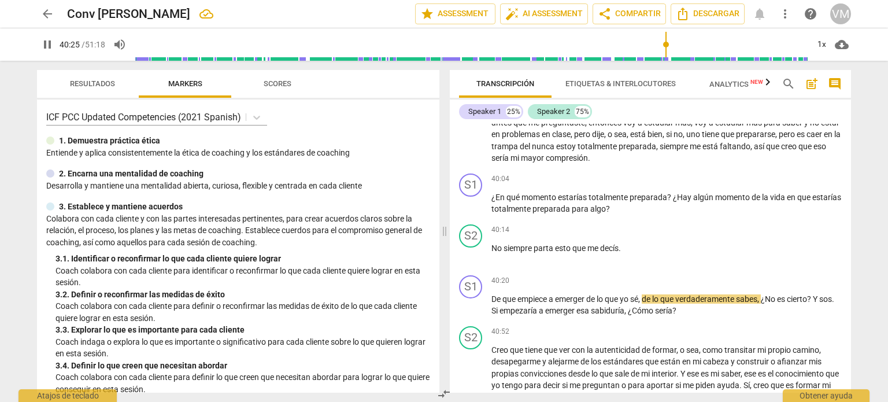
scroll to position [4964, 0]
click at [472, 120] on span "pause" at bounding box center [471, 113] width 14 height 14
click at [472, 120] on span "play_arrow" at bounding box center [471, 113] width 14 height 14
click at [691, 129] on span "más" at bounding box center [683, 124] width 16 height 9
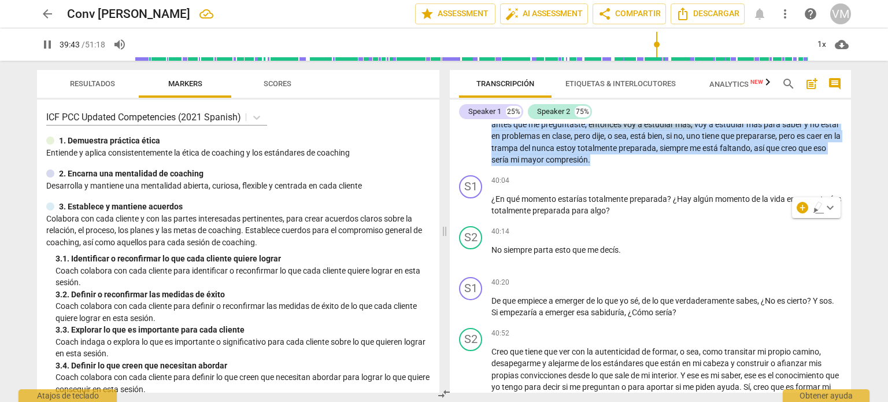
click at [691, 129] on span "más" at bounding box center [683, 124] width 16 height 9
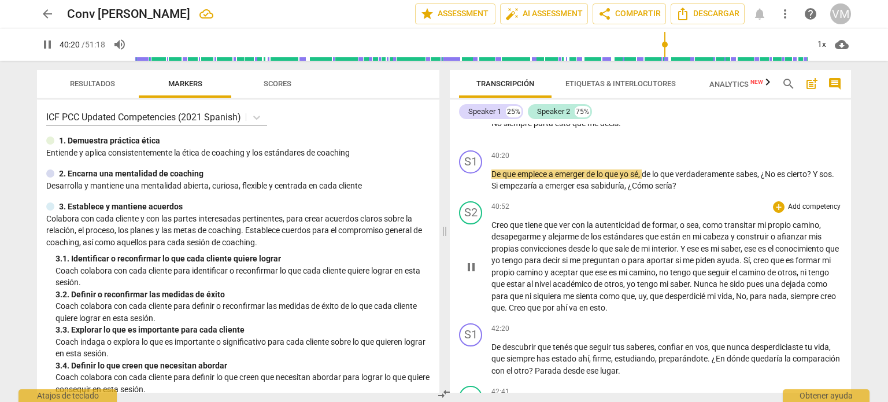
scroll to position [5137, 0]
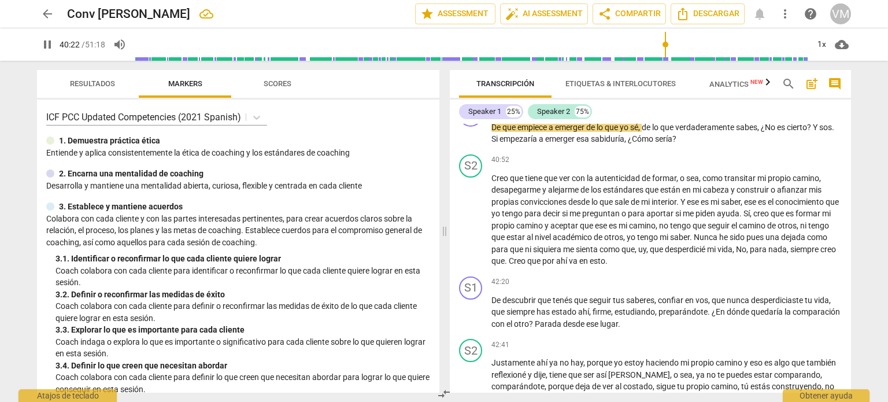
click at [554, 81] on span "parta" at bounding box center [543, 76] width 21 height 9
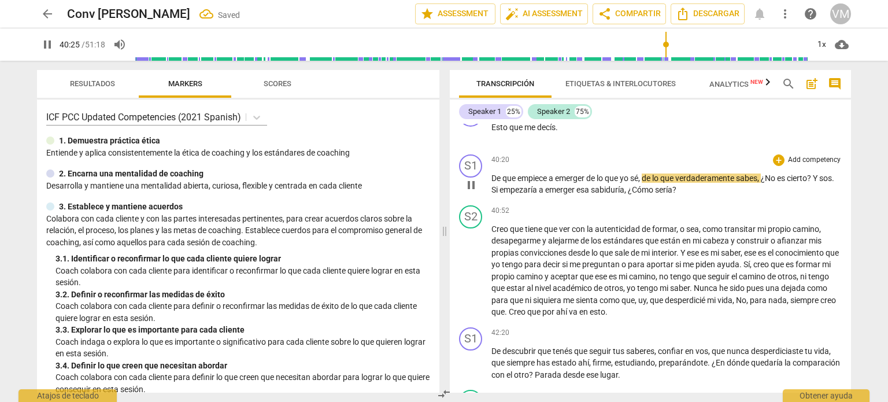
click at [491, 183] on span "De" at bounding box center [496, 177] width 11 height 9
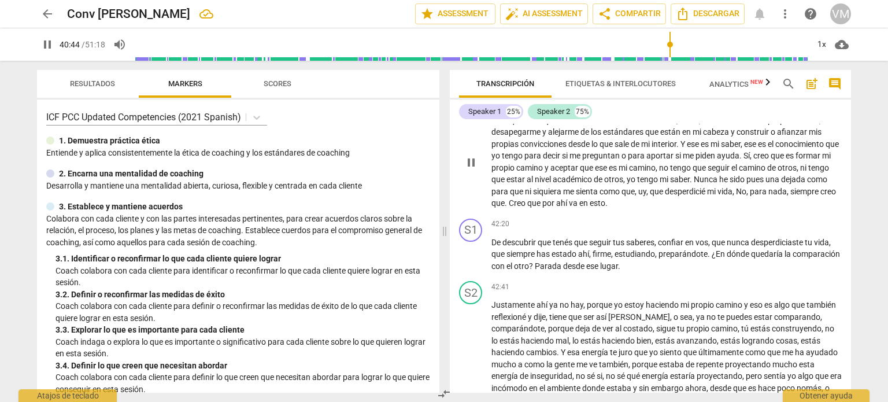
scroll to position [5253, 0]
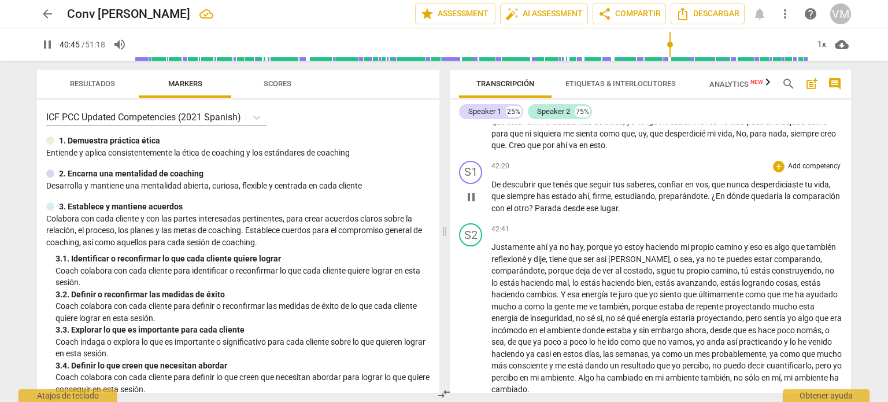
click at [465, 204] on span "pause" at bounding box center [471, 197] width 14 height 14
click at [474, 204] on span "play_arrow" at bounding box center [471, 197] width 14 height 14
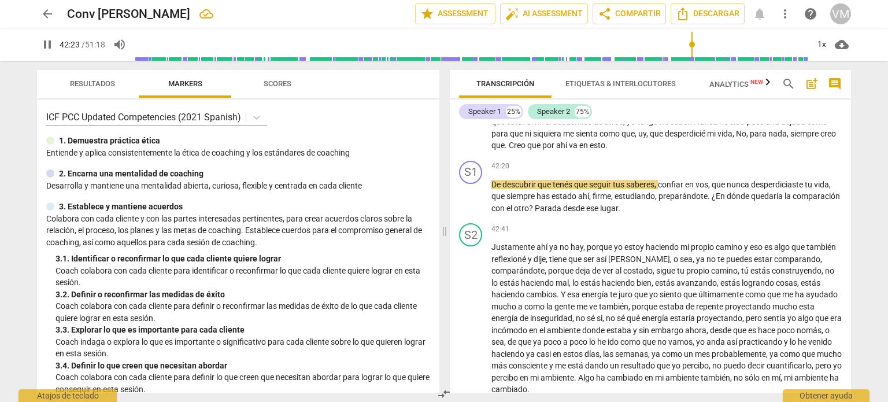
click at [509, 150] on span "." at bounding box center [507, 144] width 4 height 9
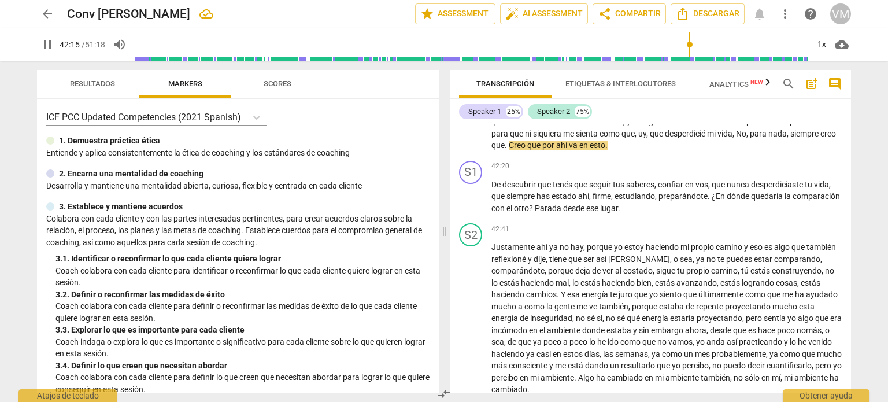
click at [509, 150] on span "." at bounding box center [507, 144] width 4 height 9
click at [469, 112] on span "pause" at bounding box center [471, 105] width 14 height 14
click at [527, 150] on span "Creo" at bounding box center [518, 144] width 18 height 9
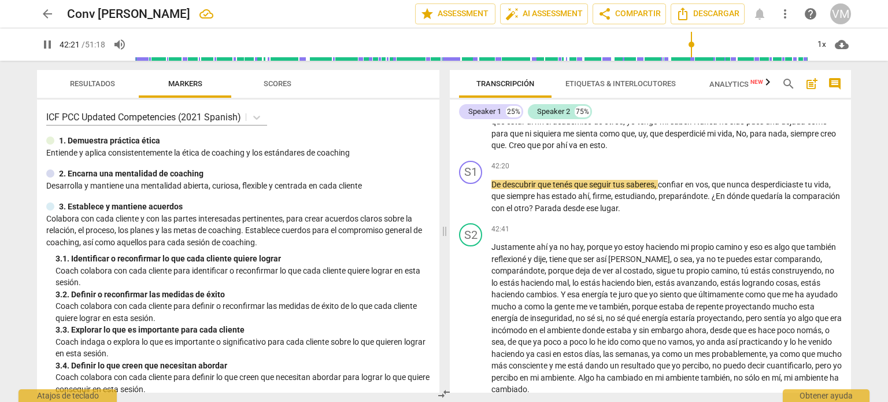
click at [590, 150] on span "en" at bounding box center [584, 144] width 10 height 9
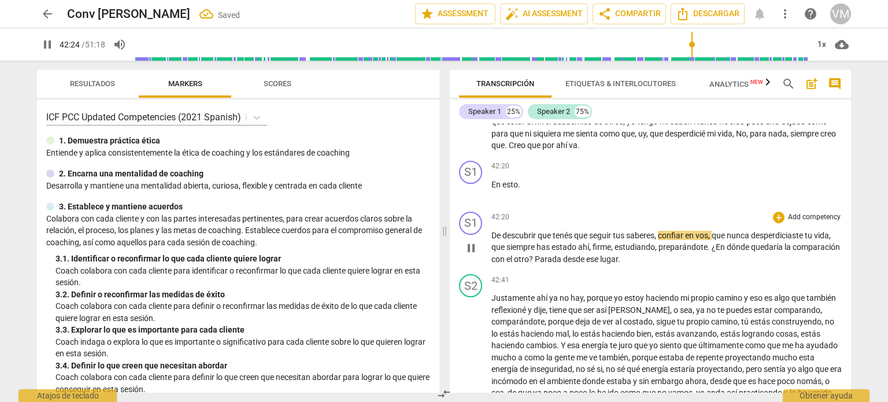
click at [490, 262] on div "play_arrow pause" at bounding box center [476, 248] width 29 height 27
click at [492, 240] on span "De" at bounding box center [496, 235] width 11 height 9
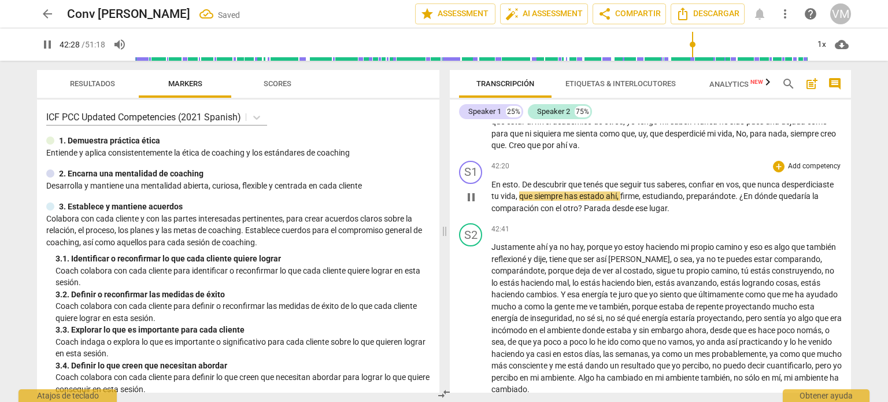
click at [518, 189] on span "." at bounding box center [520, 184] width 4 height 9
click at [520, 189] on span "." at bounding box center [520, 184] width 4 height 9
type input "2551"
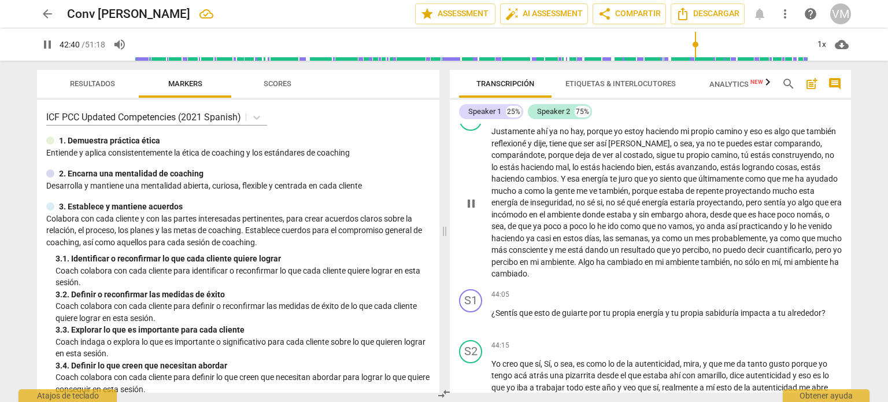
scroll to position [5426, 0]
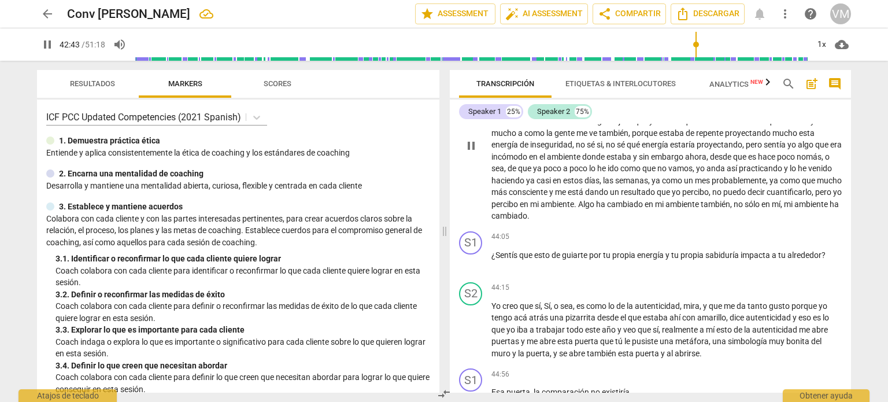
click at [784, 209] on span "mi" at bounding box center [789, 203] width 10 height 9
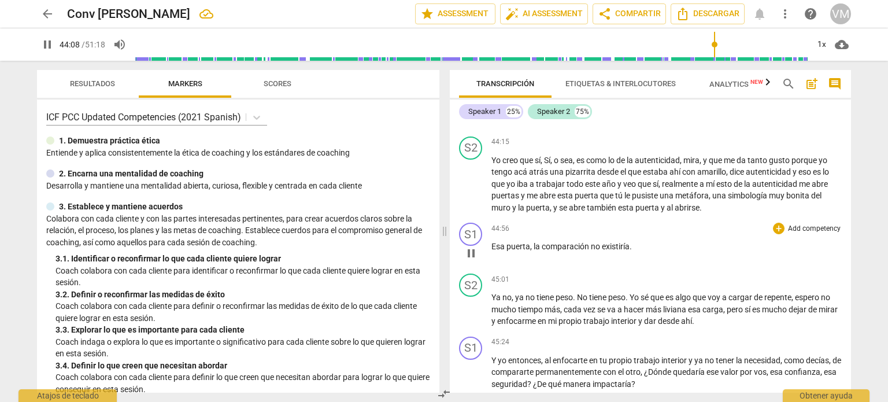
scroll to position [5599, 0]
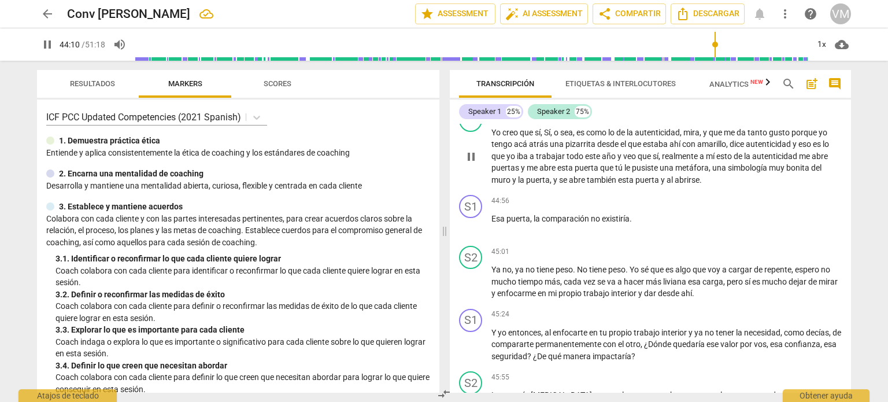
click at [633, 184] on span "esta" at bounding box center [626, 179] width 17 height 9
click at [661, 184] on span "y" at bounding box center [664, 179] width 6 height 9
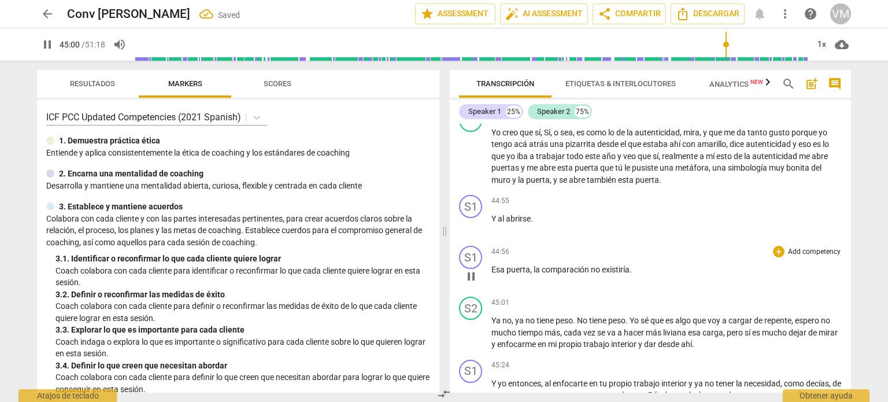
click at [491, 274] on span "Esa" at bounding box center [498, 269] width 15 height 9
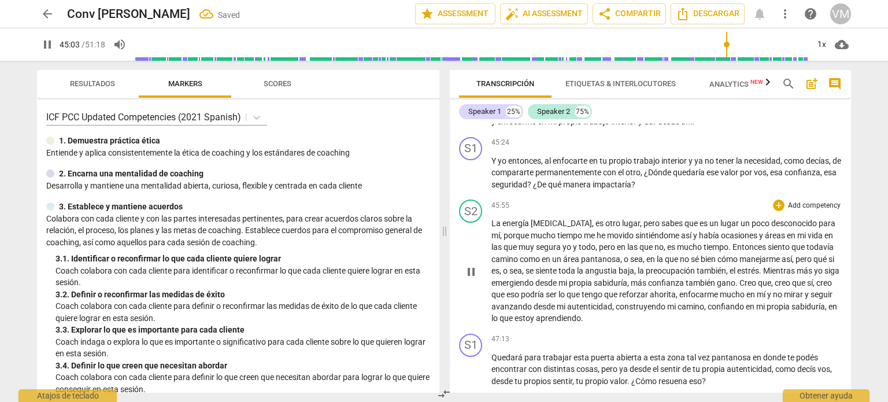
scroll to position [5721, 0]
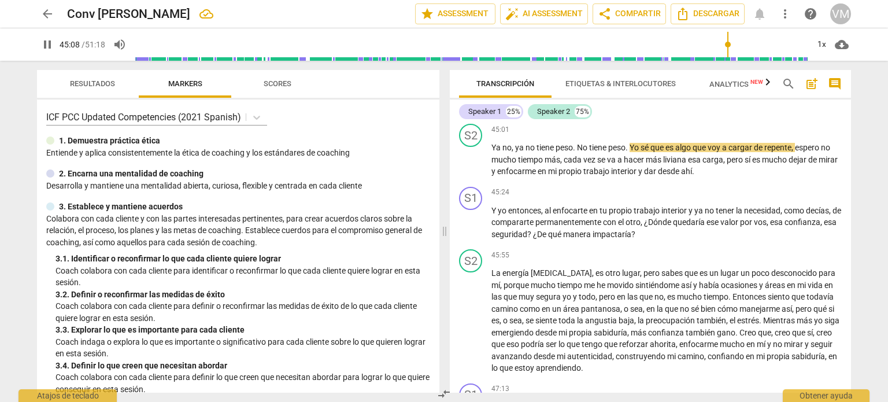
click at [534, 101] on span "." at bounding box center [533, 96] width 4 height 9
type input "2709"
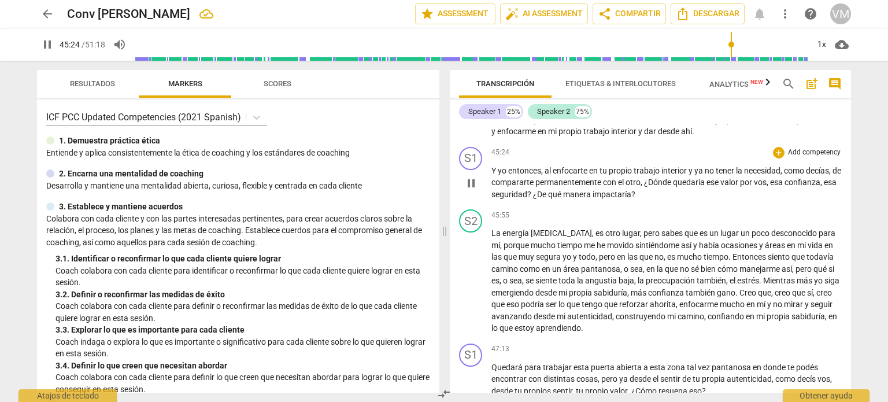
scroll to position [5779, 0]
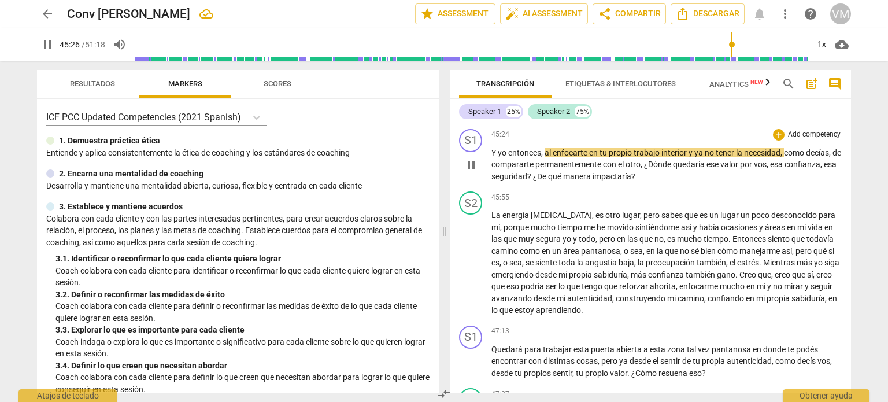
click at [507, 157] on span "yo" at bounding box center [503, 152] width 10 height 9
type input "2728"
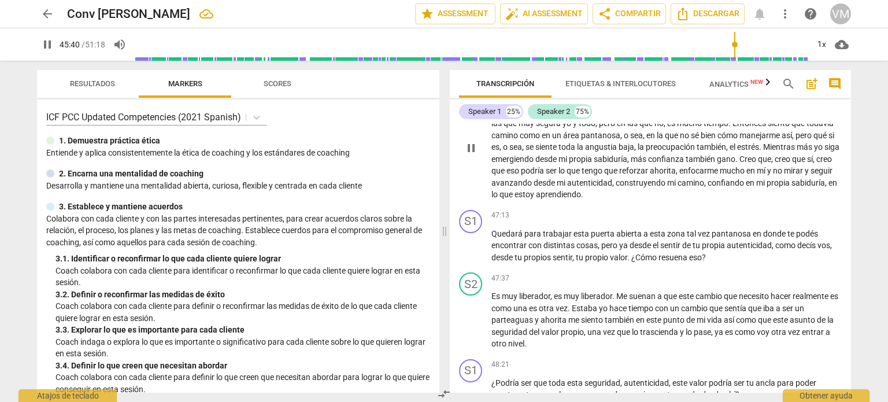
scroll to position [5953, 0]
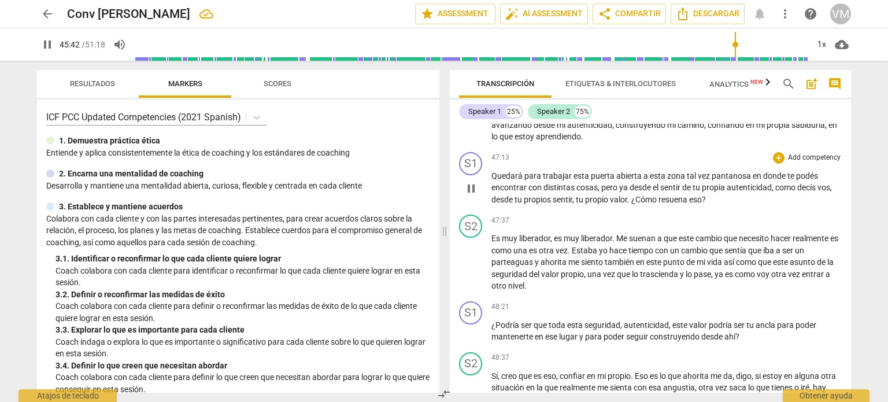
click at [475, 195] on span "pause" at bounding box center [471, 188] width 14 height 14
click at [469, 195] on span "play_arrow" at bounding box center [471, 188] width 14 height 14
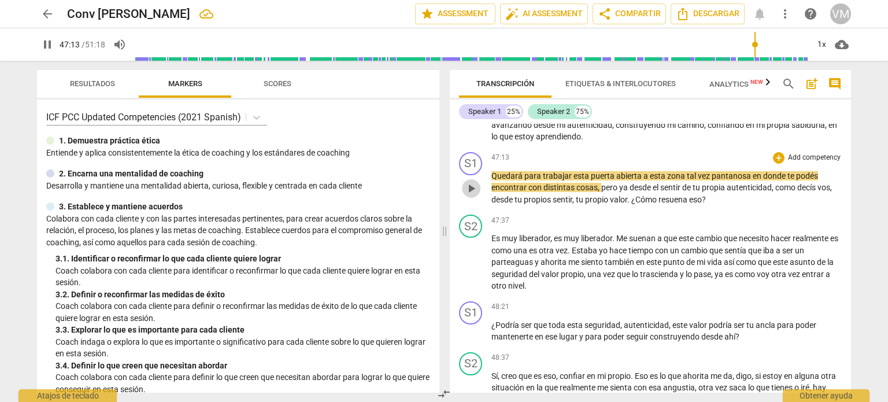
click at [469, 195] on span "play_arrow" at bounding box center [471, 188] width 14 height 14
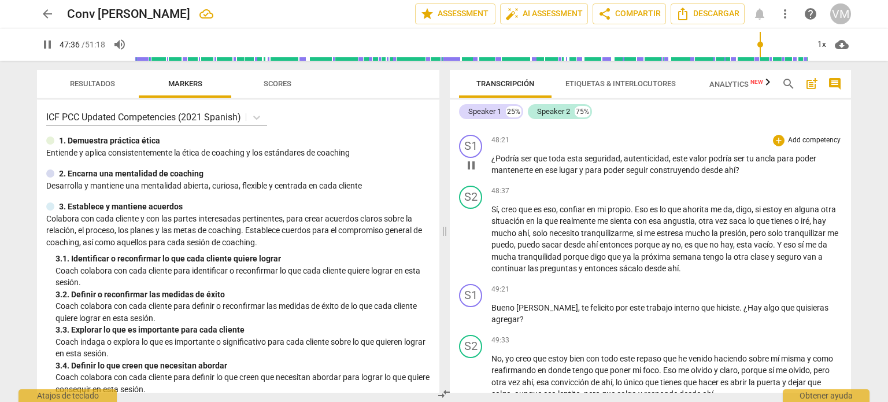
scroll to position [6126, 0]
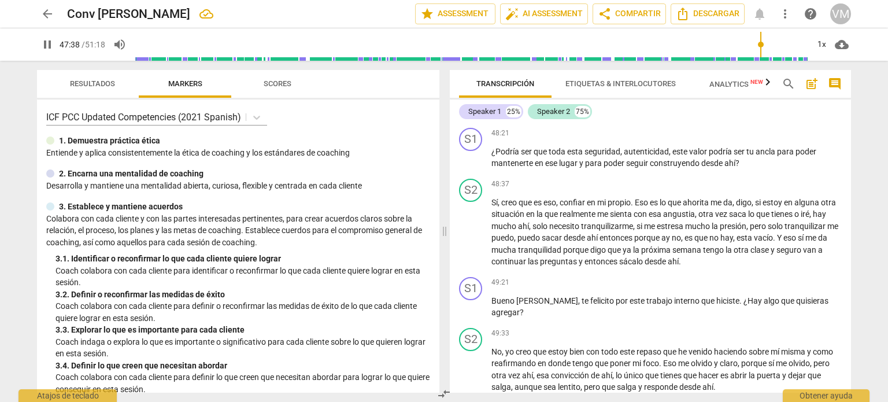
click at [714, 105] on span "," at bounding box center [712, 100] width 3 height 9
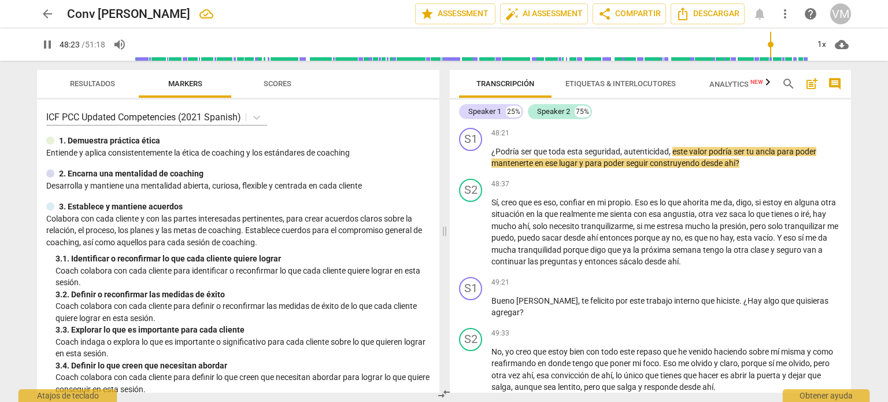
scroll to position [6184, 0]
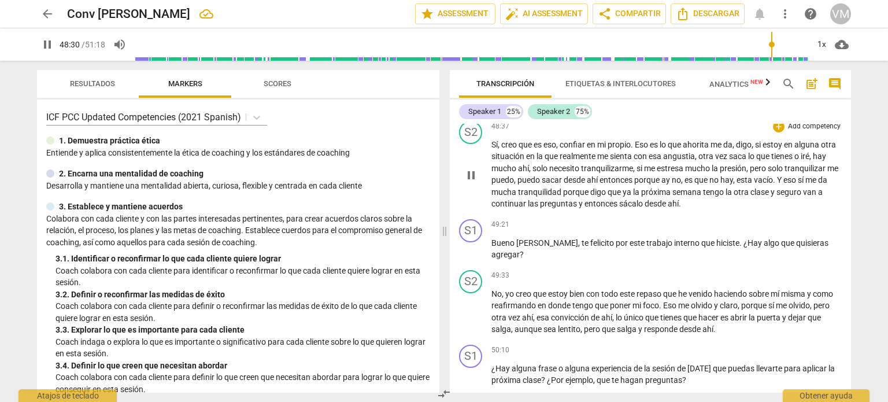
click at [584, 208] on span "y" at bounding box center [582, 203] width 6 height 9
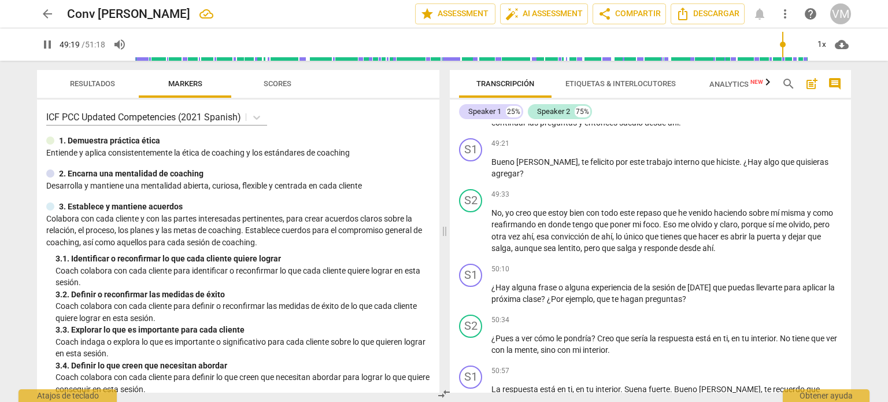
scroll to position [6299, 0]
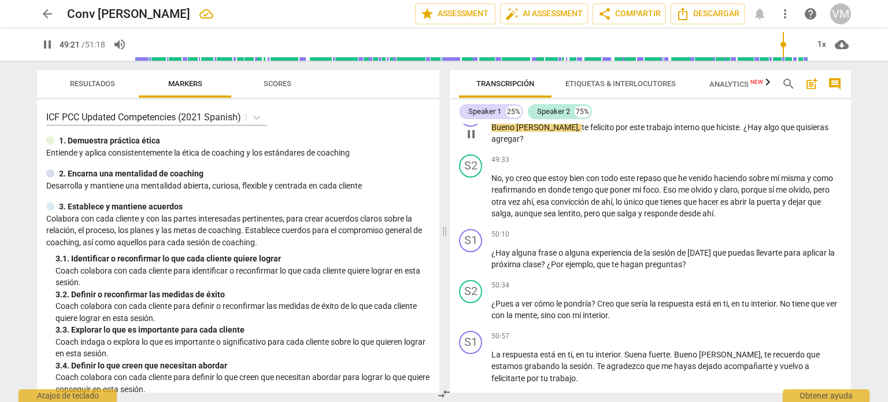
click at [525, 132] on span "[PERSON_NAME]" at bounding box center [547, 127] width 62 height 9
type input "2964"
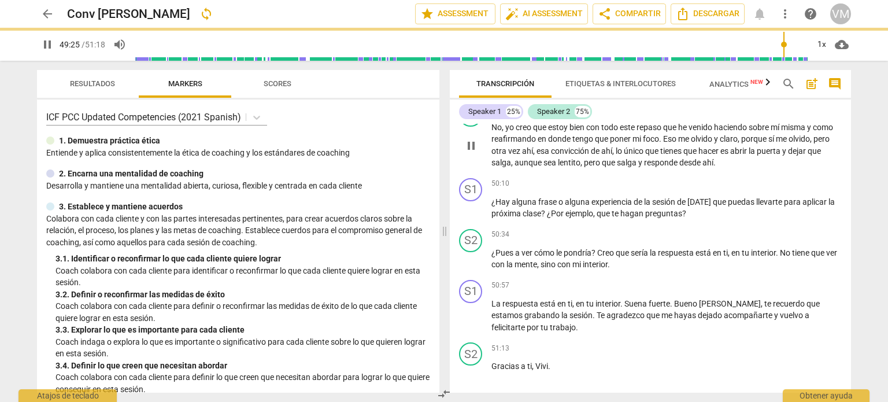
scroll to position [6357, 0]
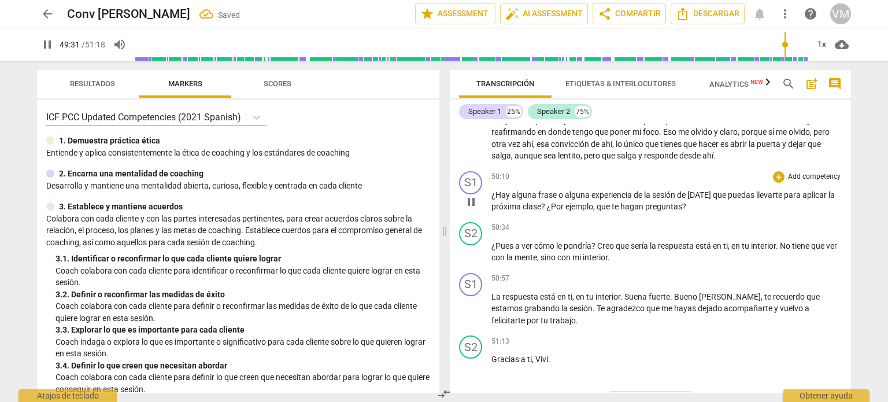
click at [491, 199] on span "¿Hay" at bounding box center [501, 194] width 20 height 9
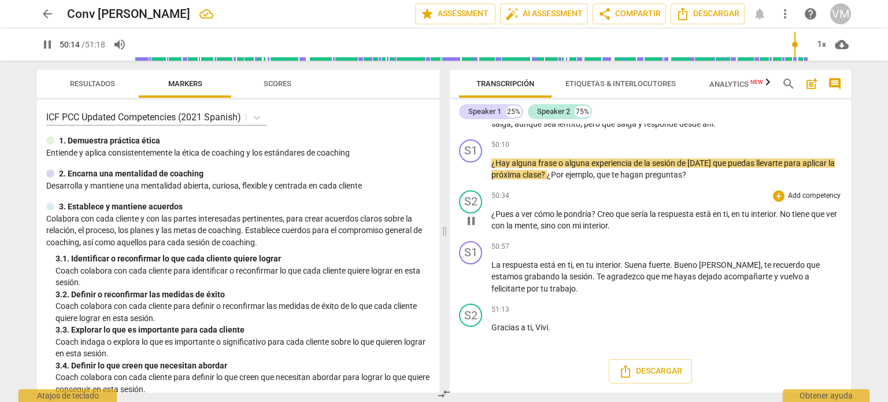
scroll to position [6473, 0]
click at [491, 226] on div "S2 play_arrow pause 50:34 + Add competency keyboard_arrow_right ¿Pues a ver cóm…" at bounding box center [650, 211] width 401 height 51
click at [491, 218] on span "¿Pues" at bounding box center [503, 213] width 24 height 9
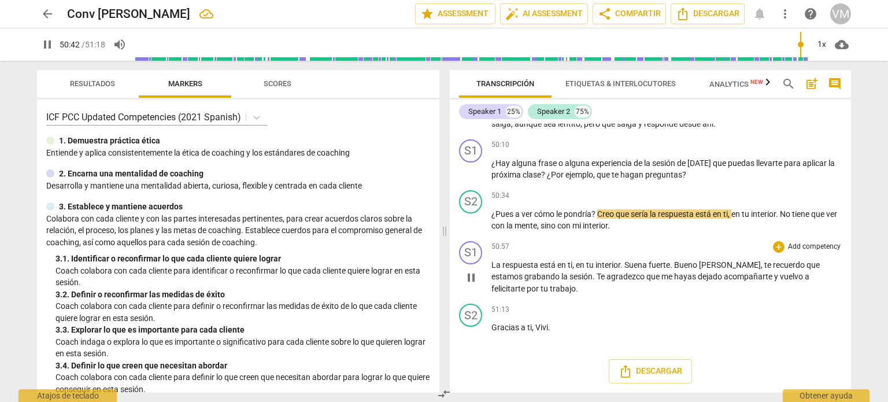
click at [710, 269] on span "[PERSON_NAME]" at bounding box center [730, 264] width 62 height 9
type input "3045"
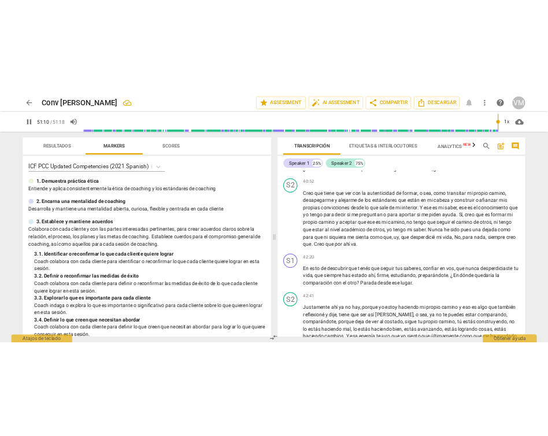
scroll to position [7151, 0]
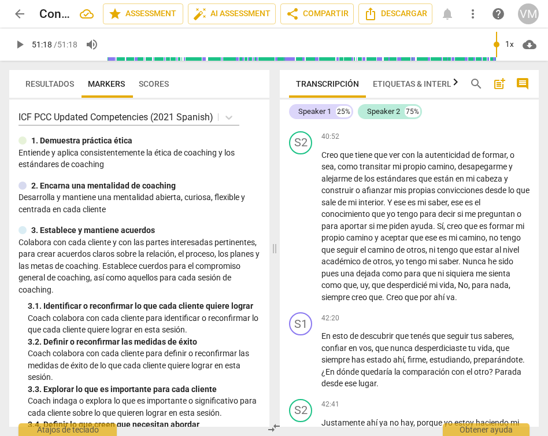
type input "3078"
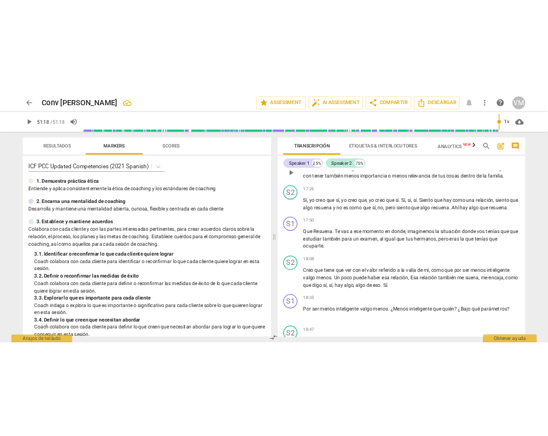
scroll to position [2217, 0]
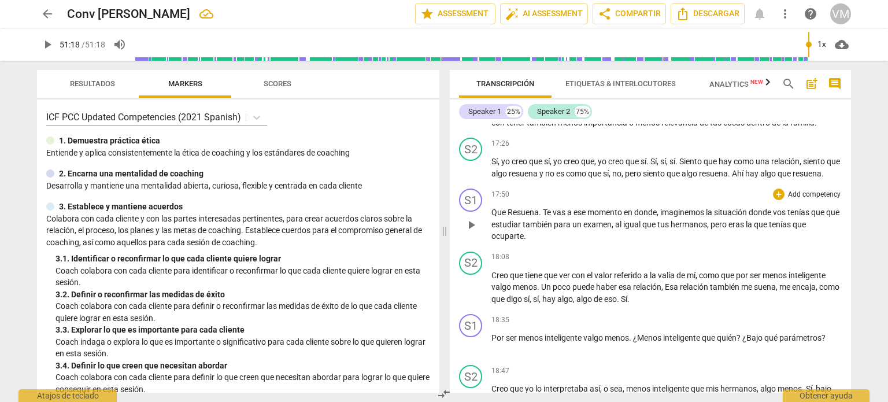
click at [540, 217] on span "." at bounding box center [541, 211] width 4 height 9
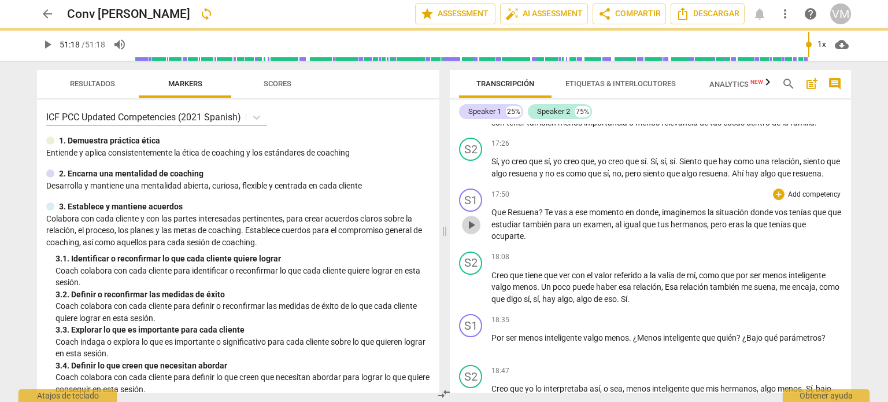
click at [468, 232] on span "play_arrow" at bounding box center [471, 225] width 14 height 14
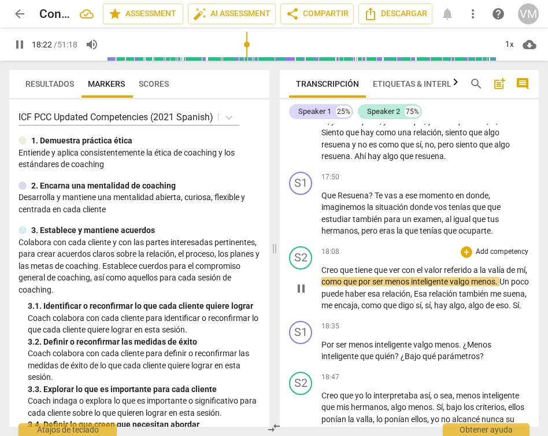
scroll to position [3119, 0]
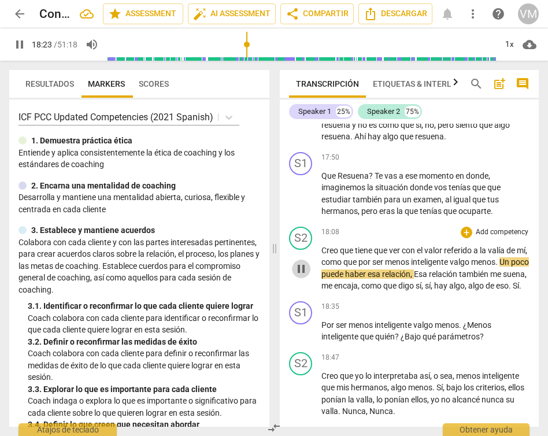
click at [298, 276] on span "pause" at bounding box center [301, 269] width 14 height 14
type input "1104"
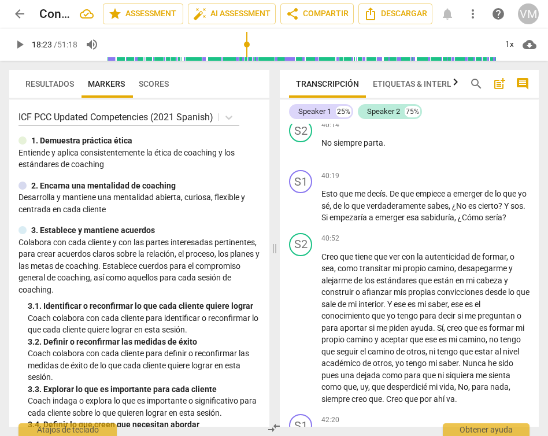
scroll to position [7049, 0]
click at [447, 110] on p "¿En qué momento estarías totalmente preparada ? ¿Hay algún momento de la vida e…" at bounding box center [425, 93] width 208 height 36
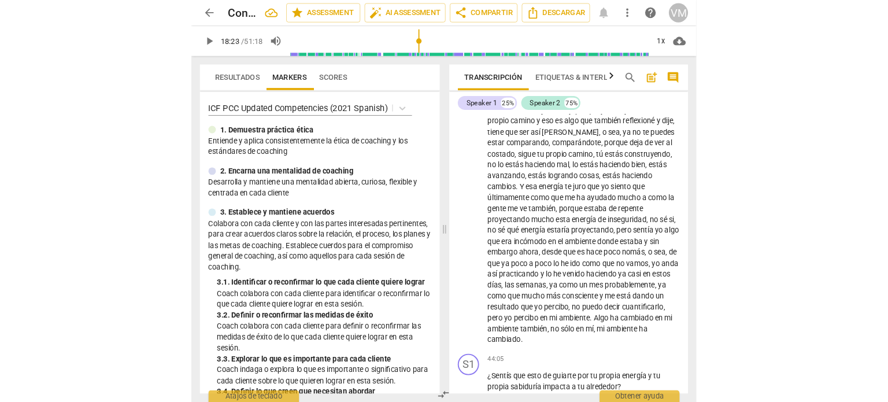
scroll to position [5434, 0]
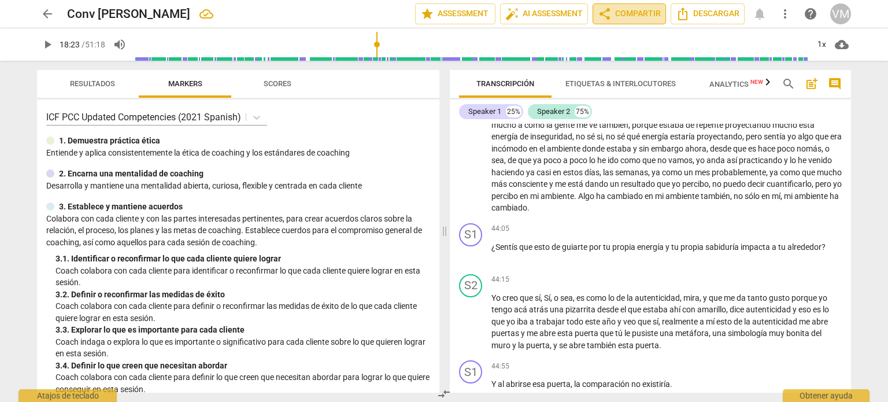
click at [624, 8] on span "share Compartir" at bounding box center [629, 14] width 63 height 14
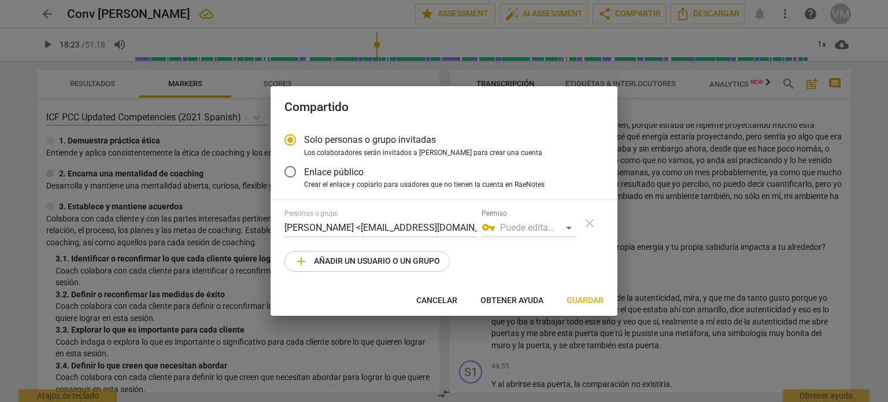
click at [283, 228] on div "Solo personas o grupo invitadas Los colaboradores serán invitados a [PERSON_NAM…" at bounding box center [443, 206] width 347 height 160
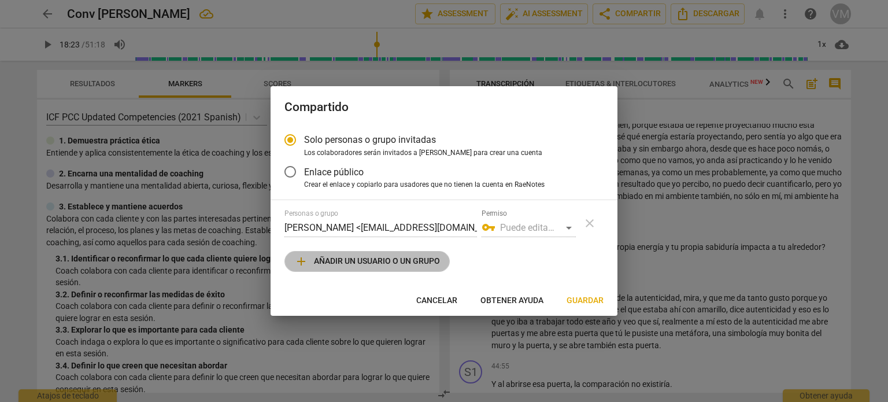
click at [296, 260] on span "add" at bounding box center [301, 261] width 14 height 14
radio input "false"
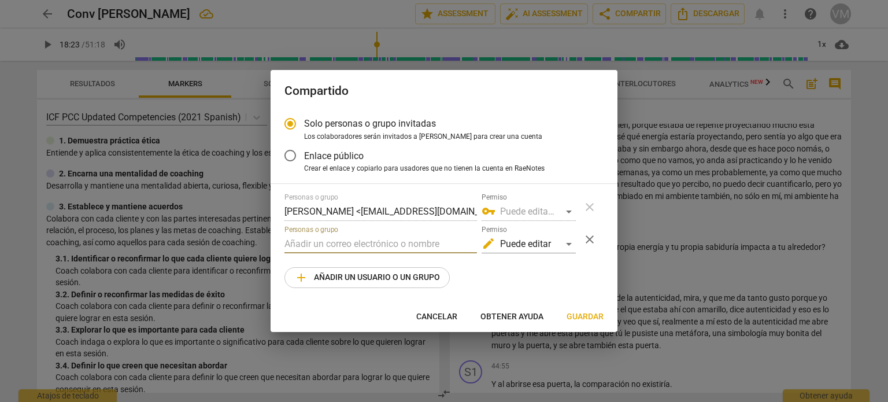
click at [290, 238] on input "text" at bounding box center [380, 244] width 192 height 18
type input "[EMAIL_ADDRESS][DOMAIN_NAME]"
click at [585, 316] on span "Guardar" at bounding box center [584, 317] width 37 height 12
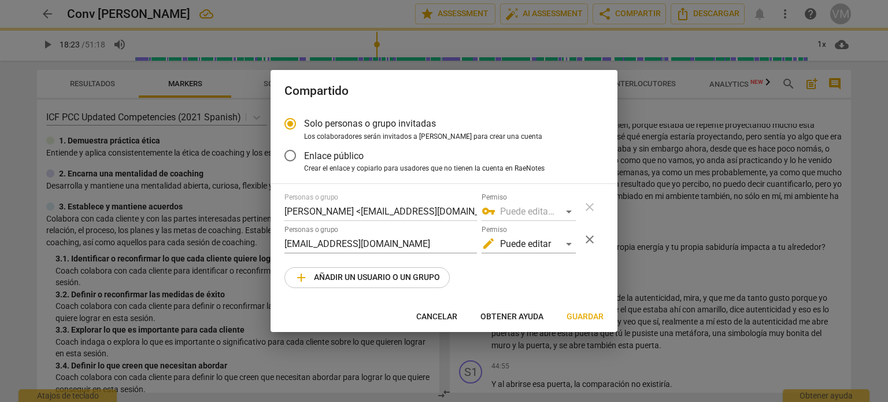
radio input "false"
type input "[PERSON_NAME] <[EMAIL_ADDRESS][DOMAIN_NAME]>"
